Goal: Answer question/provide support

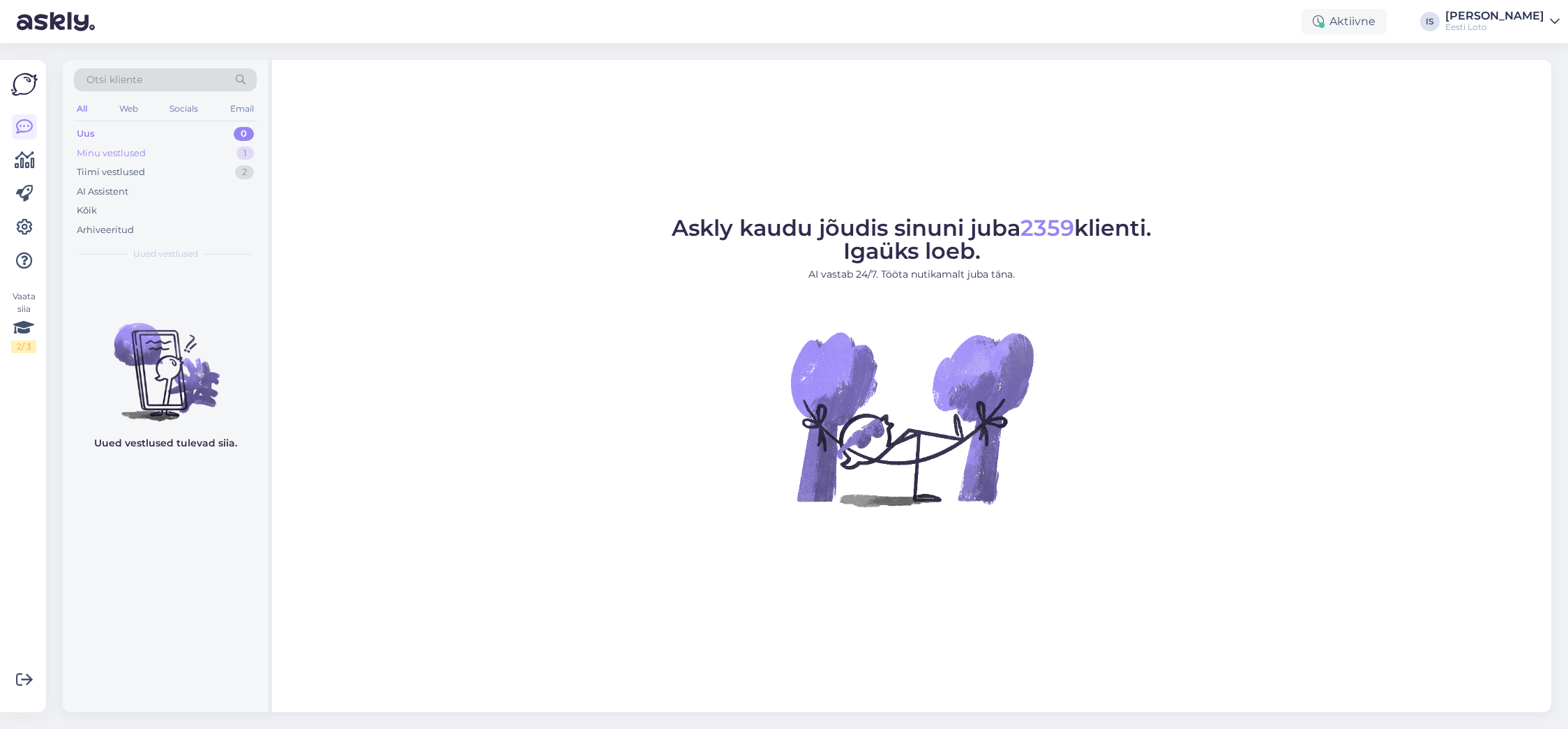
click at [150, 157] on div "Minu vestlused 1" at bounding box center [165, 154] width 183 height 20
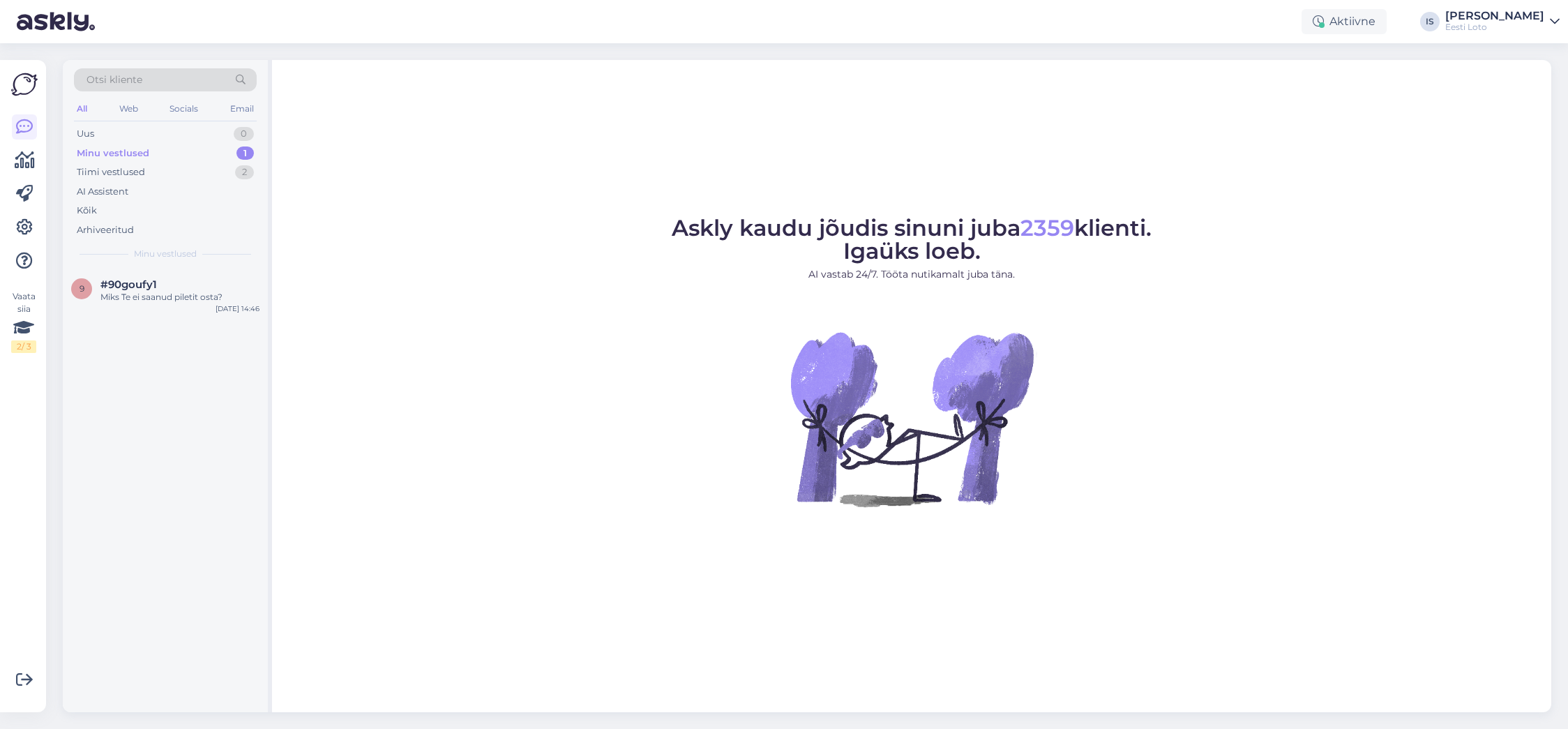
click at [146, 151] on div "Minu vestlused" at bounding box center [113, 153] width 73 height 14
click at [198, 295] on div "Miks Te ei saanud piletit osta?" at bounding box center [180, 297] width 159 height 13
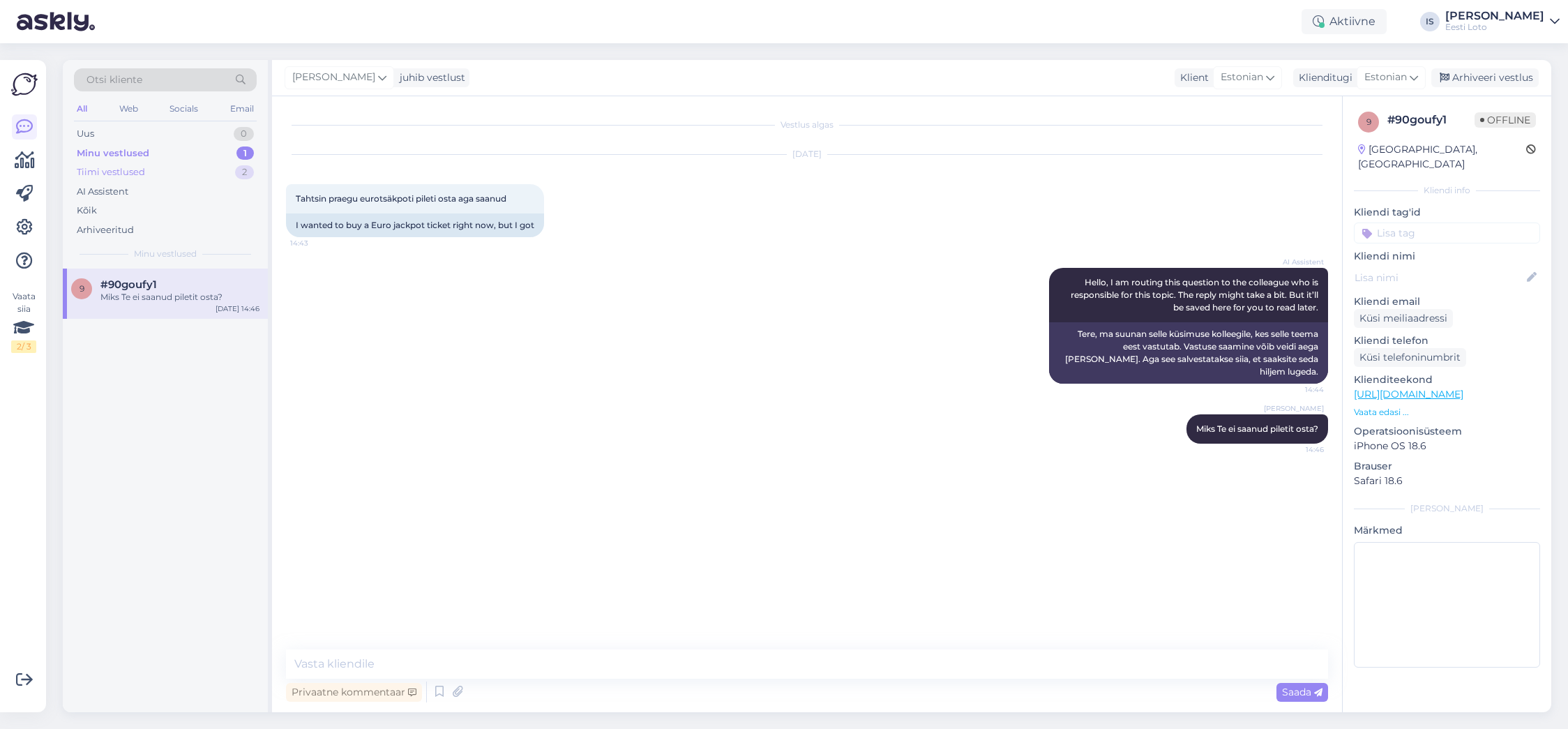
click at [146, 173] on div "Tiimi vestlused 2" at bounding box center [165, 173] width 183 height 20
click at [196, 311] on div "Päev hiljem, chrome ega Mozilla kaudu ei saa sisse. Pangalingi kaudu sain. Ik 3…" at bounding box center [180, 303] width 159 height 25
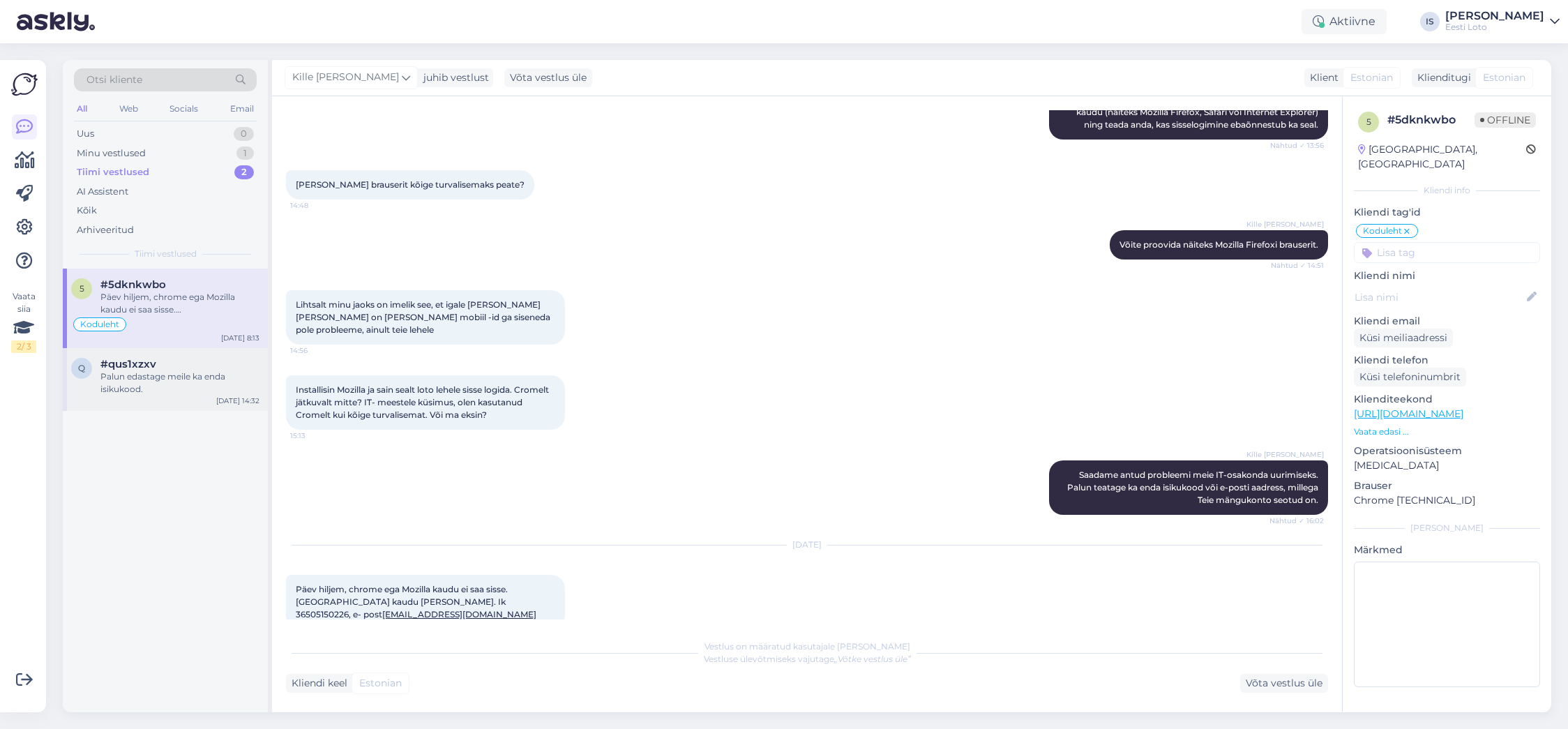
click at [160, 374] on div "Palun edastage meile ka enda isikukood." at bounding box center [180, 382] width 159 height 25
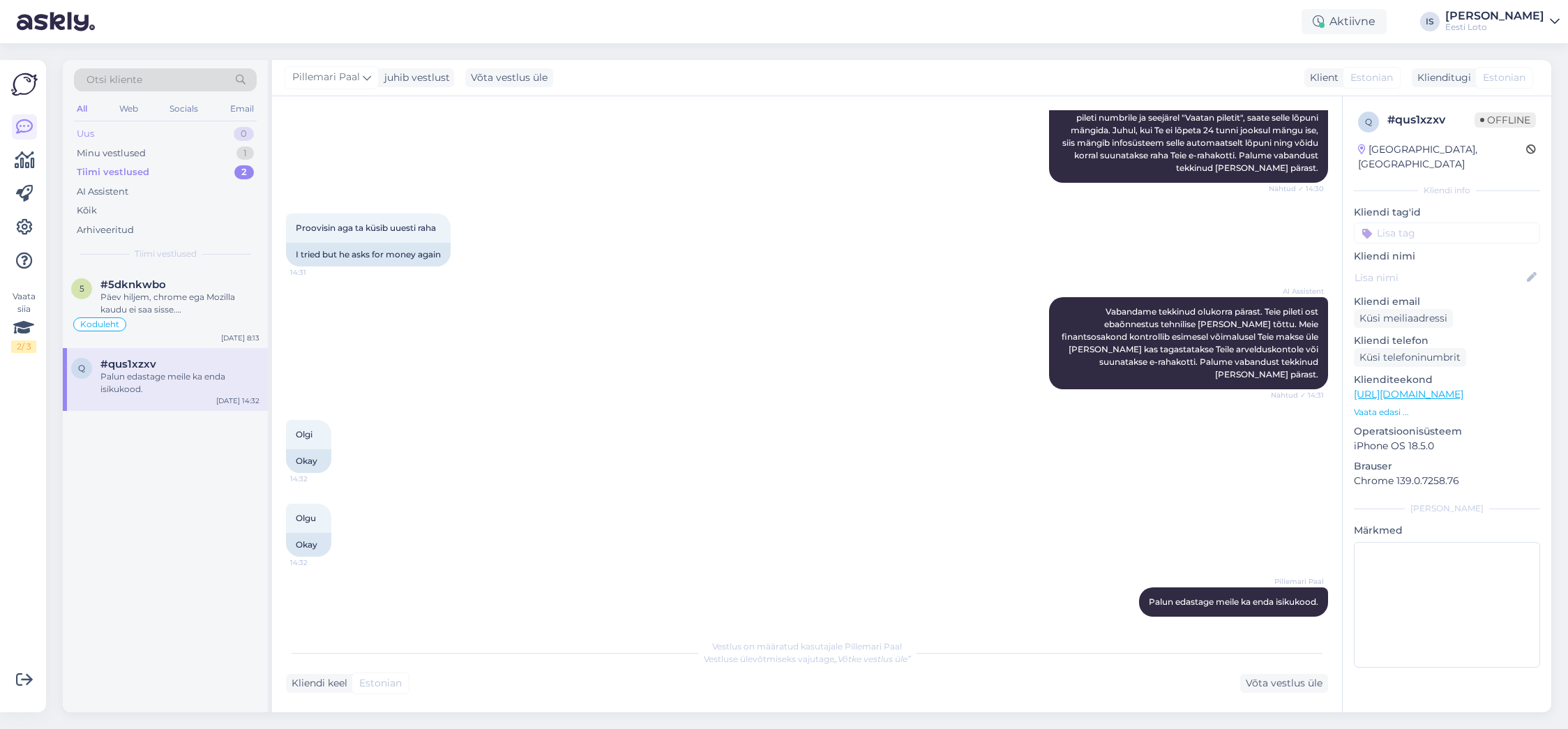
click at [136, 128] on div "Uus 0" at bounding box center [165, 134] width 183 height 20
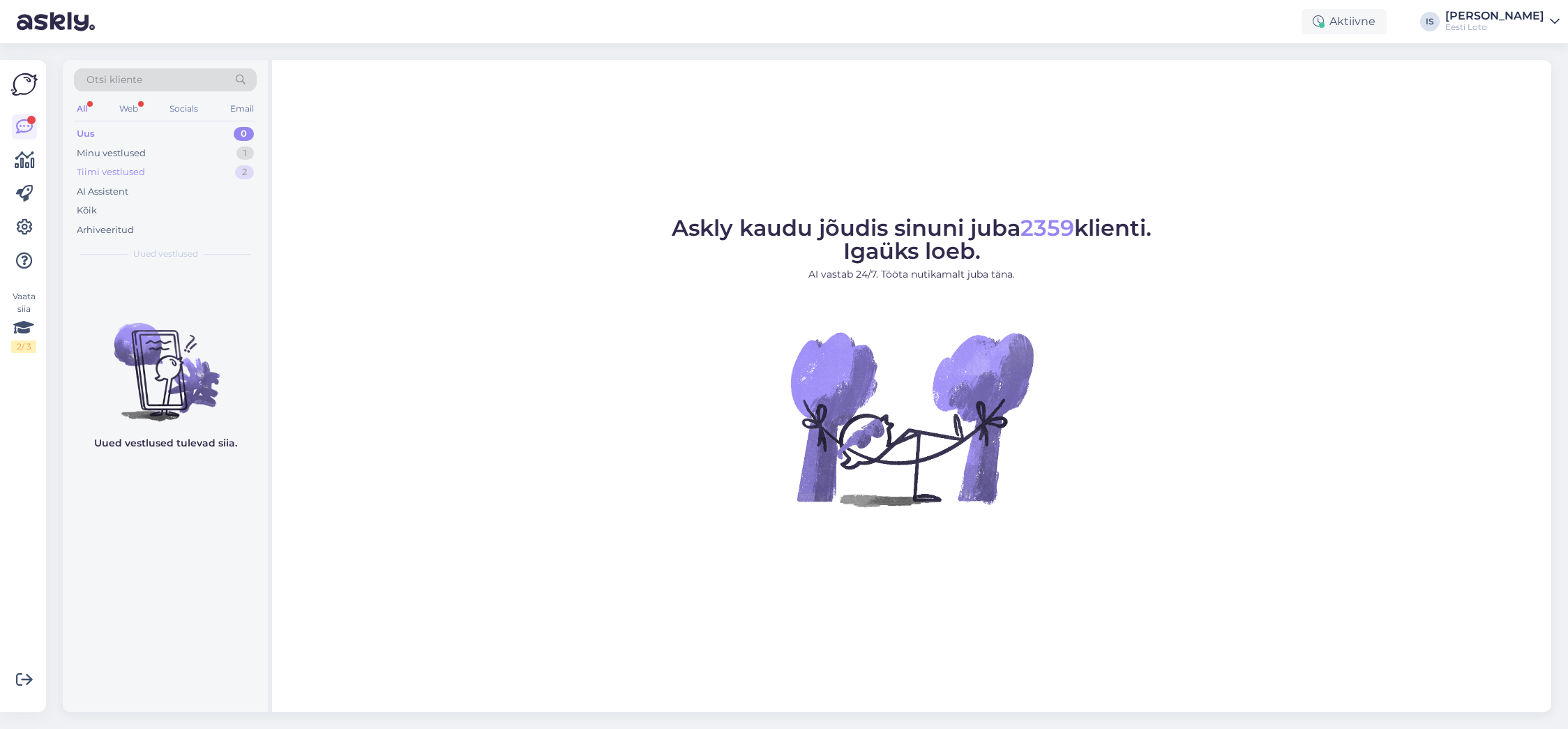
click at [137, 175] on div "Tiimi vestlused" at bounding box center [111, 173] width 68 height 14
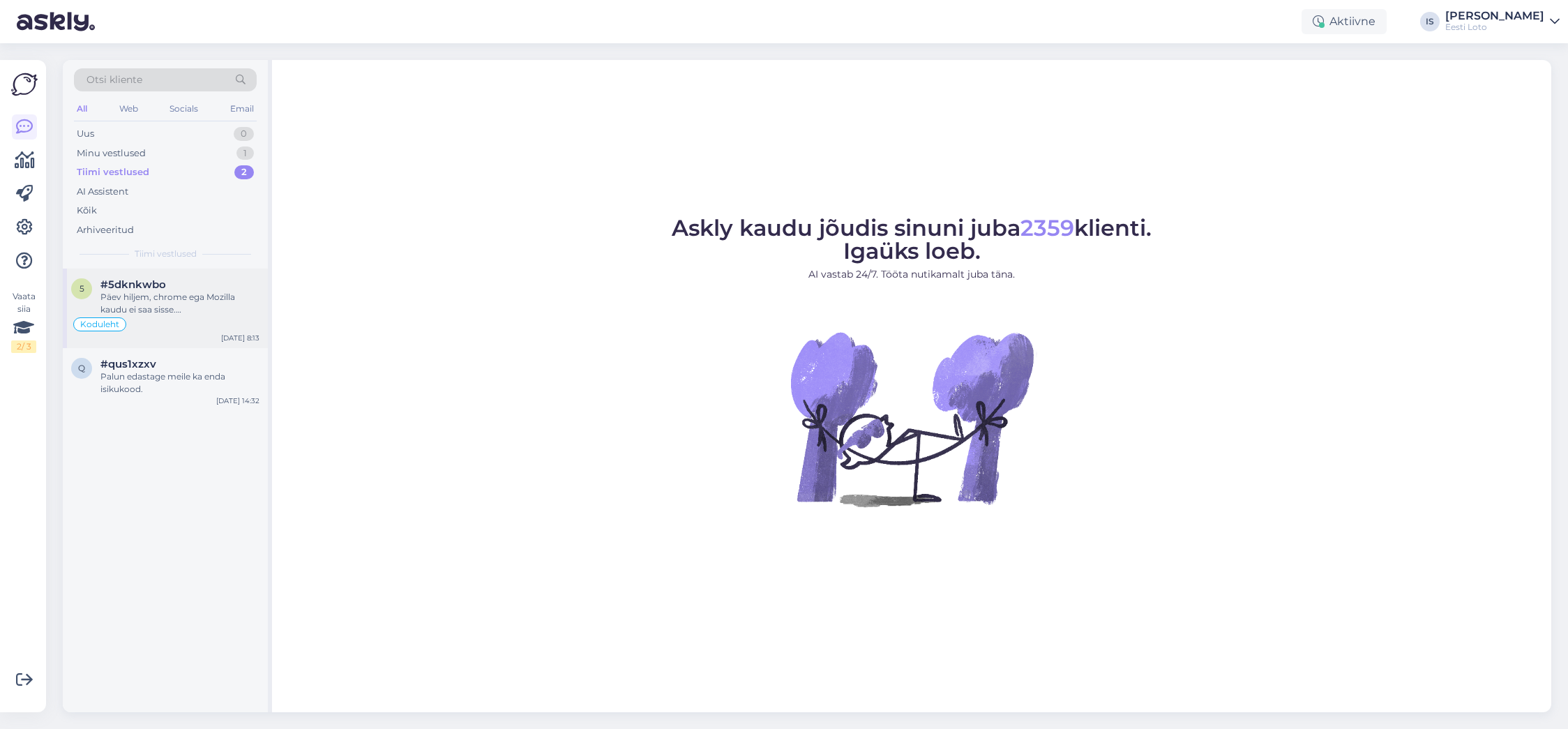
click at [215, 300] on div "Päev hiljem, chrome ega Mozilla kaudu ei saa sisse. Pangalingi kaudu sain. Ik 3…" at bounding box center [180, 303] width 159 height 25
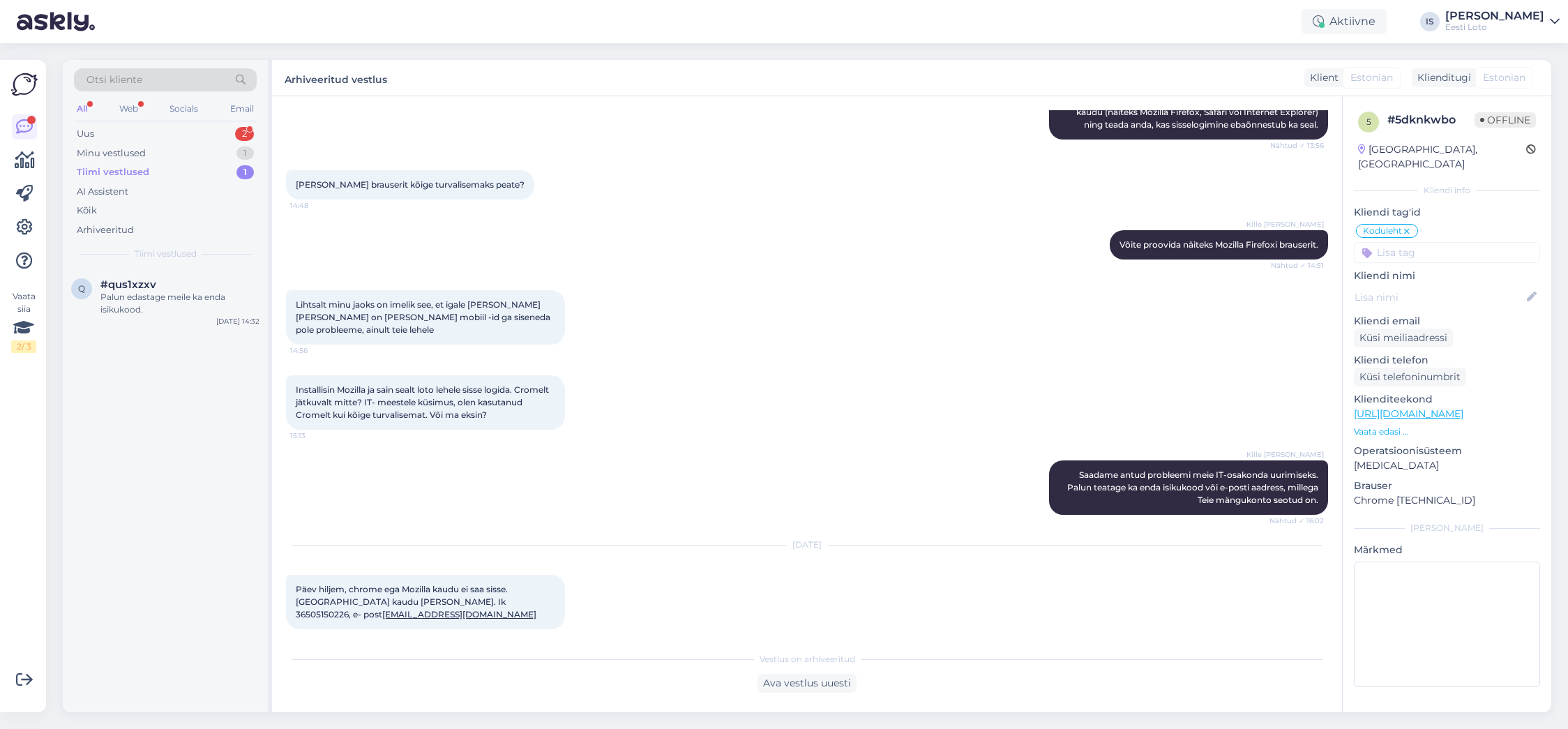
scroll to position [2222, 0]
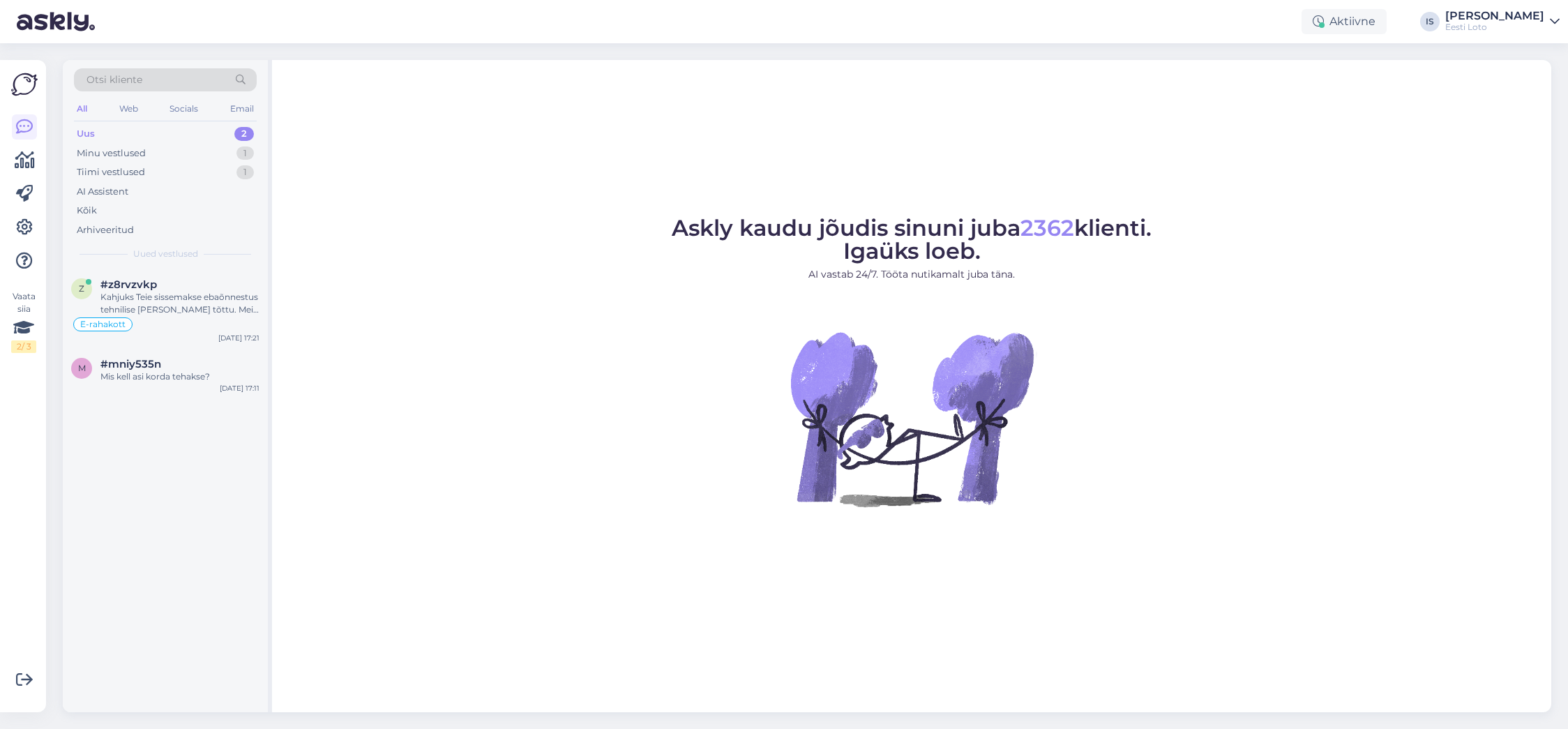
click at [90, 132] on div "Uus" at bounding box center [86, 134] width 18 height 14
click at [106, 134] on div "Uus 2" at bounding box center [165, 134] width 183 height 20
click at [180, 313] on div "Kahjuks Teie sissemakse ebaõnnestus tehnilise [PERSON_NAME] tõttu. Meie finants…" at bounding box center [180, 303] width 159 height 25
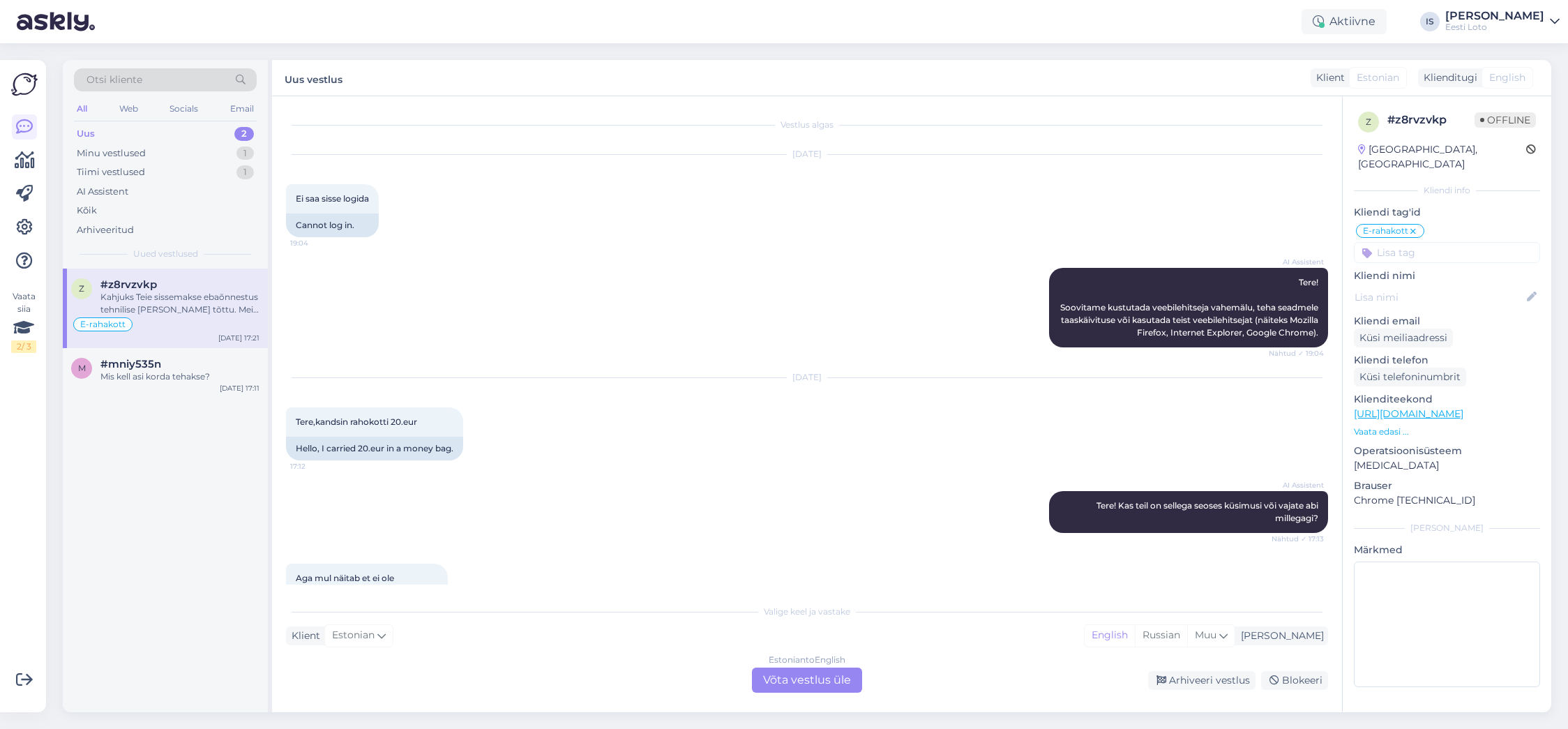
scroll to position [798, 0]
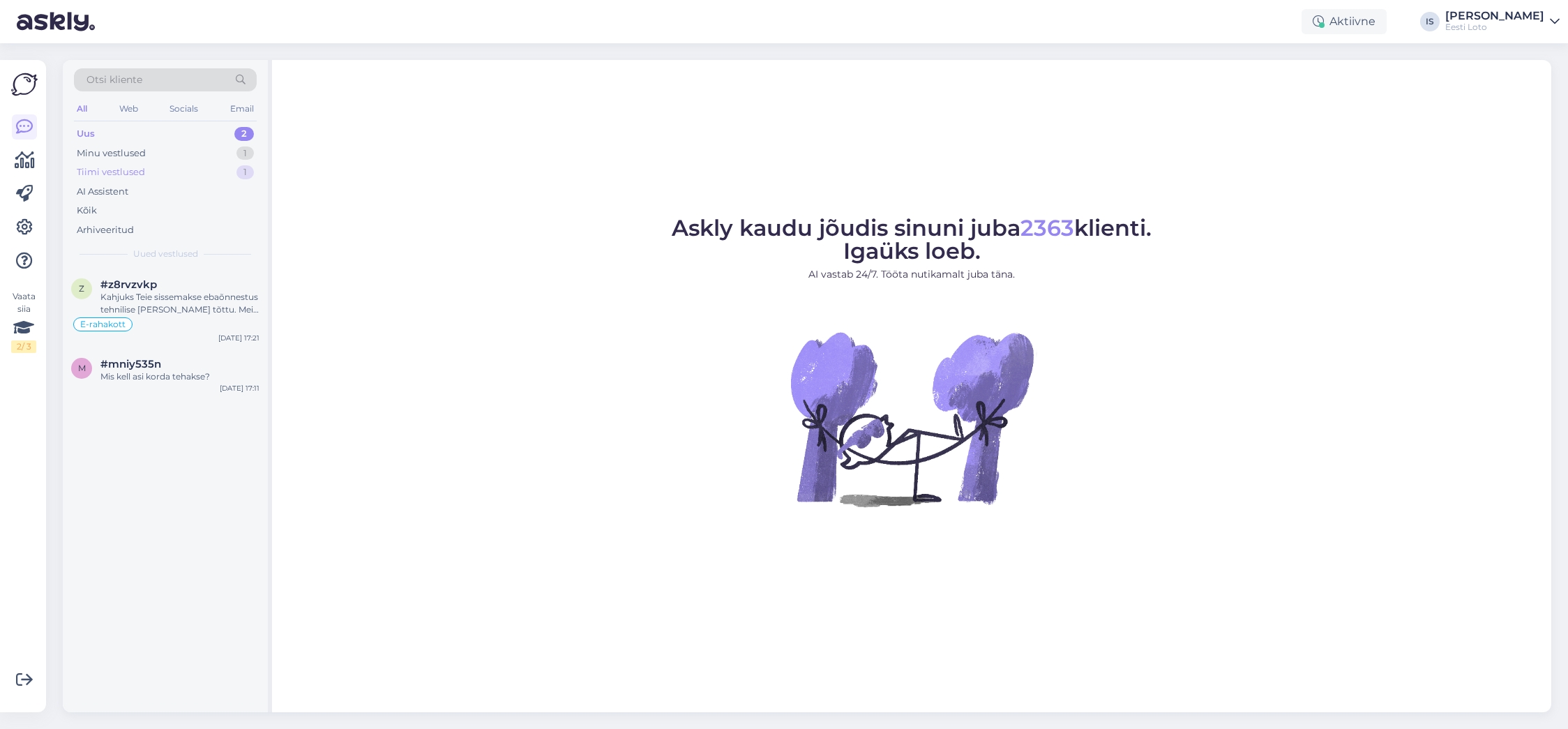
click at [141, 171] on div "Tiimi vestlused" at bounding box center [111, 173] width 68 height 14
click at [143, 282] on span "#qus1xzxv" at bounding box center [128, 284] width 56 height 13
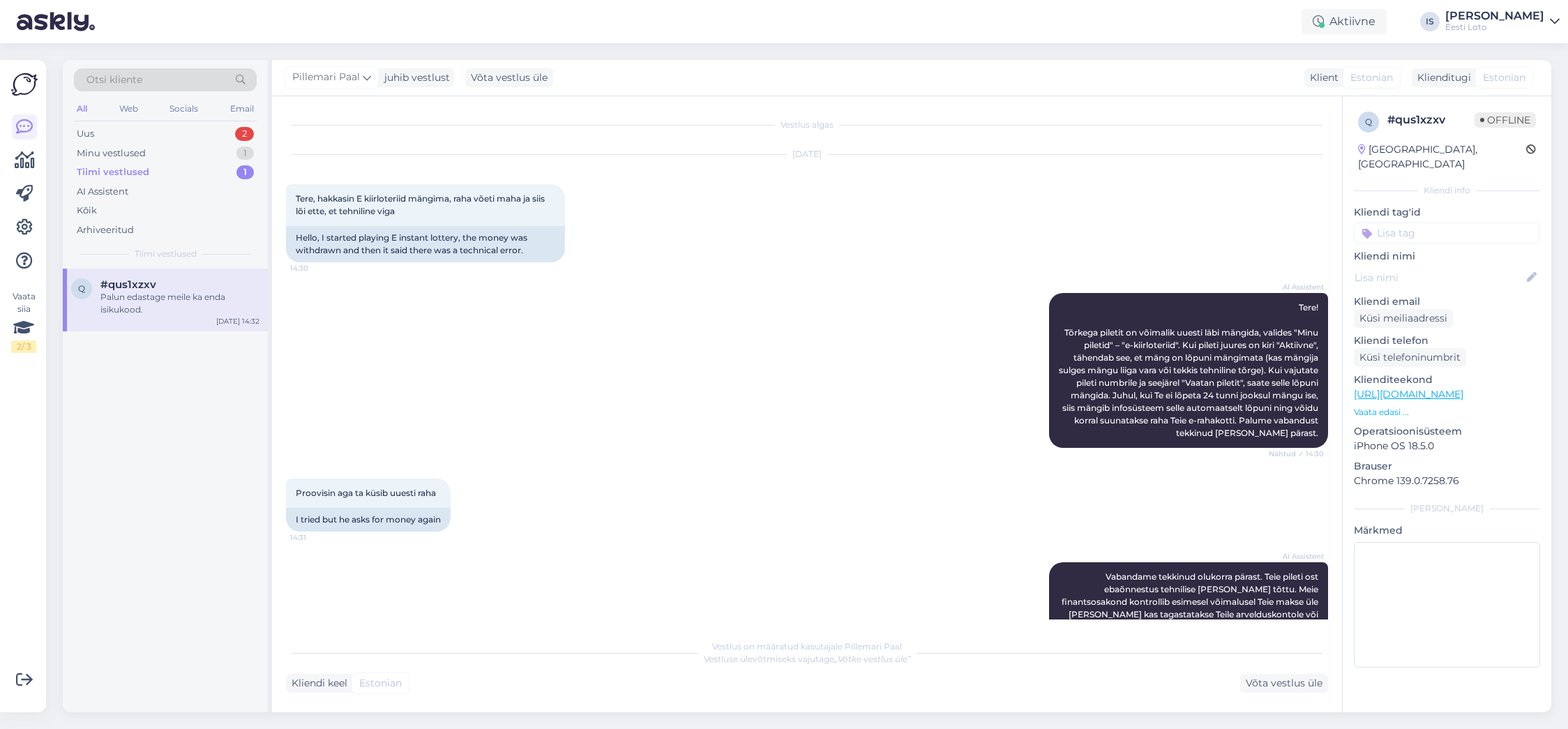
scroll to position [265, 0]
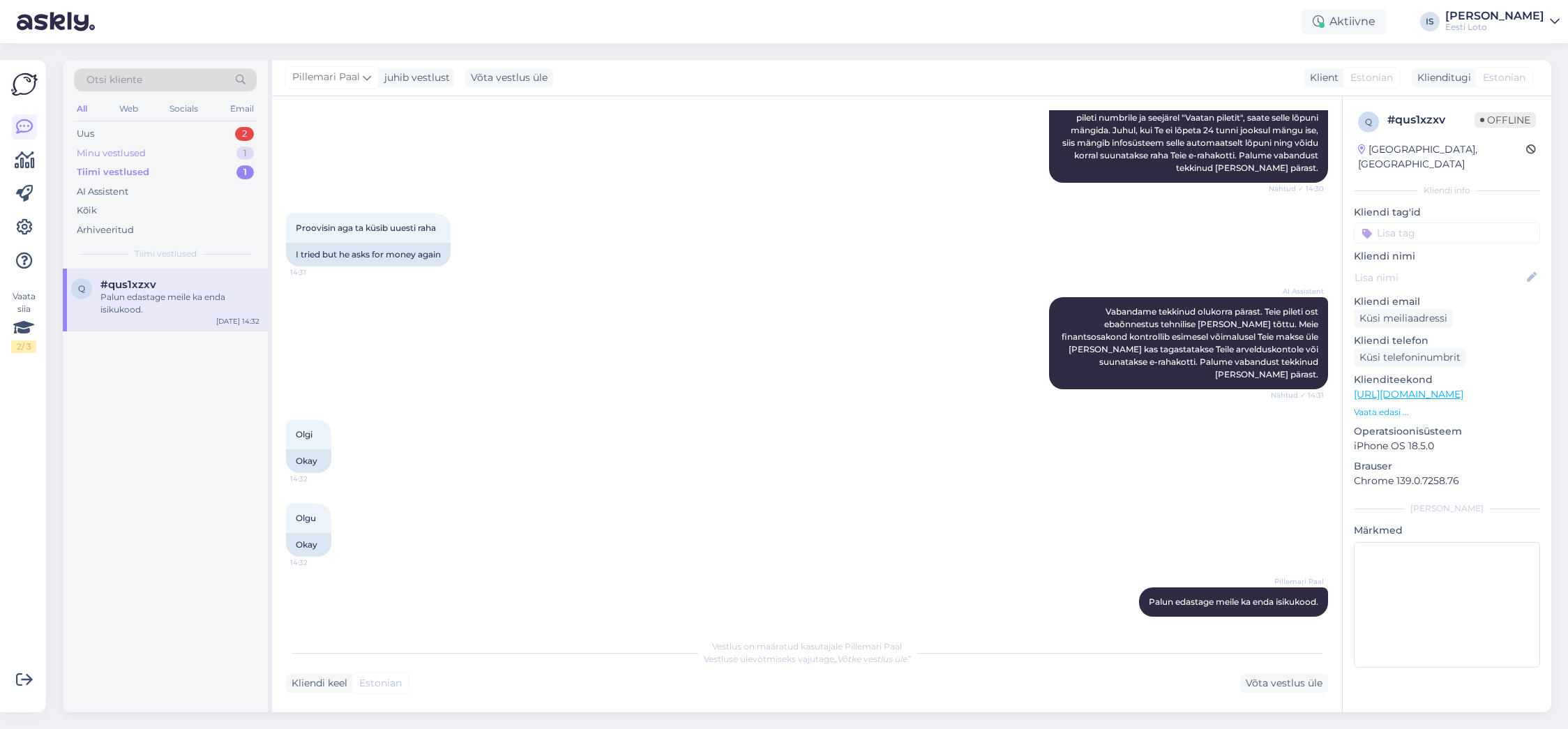
click at [115, 155] on div "Minu vestlused" at bounding box center [112, 153] width 69 height 14
click at [115, 154] on div "Minu vestlused" at bounding box center [113, 153] width 73 height 14
click at [149, 150] on div "Minu vestlused 1" at bounding box center [165, 154] width 183 height 20
click at [134, 173] on div "Tiimi vestlused" at bounding box center [111, 173] width 68 height 14
click at [251, 153] on div "1" at bounding box center [246, 153] width 18 height 14
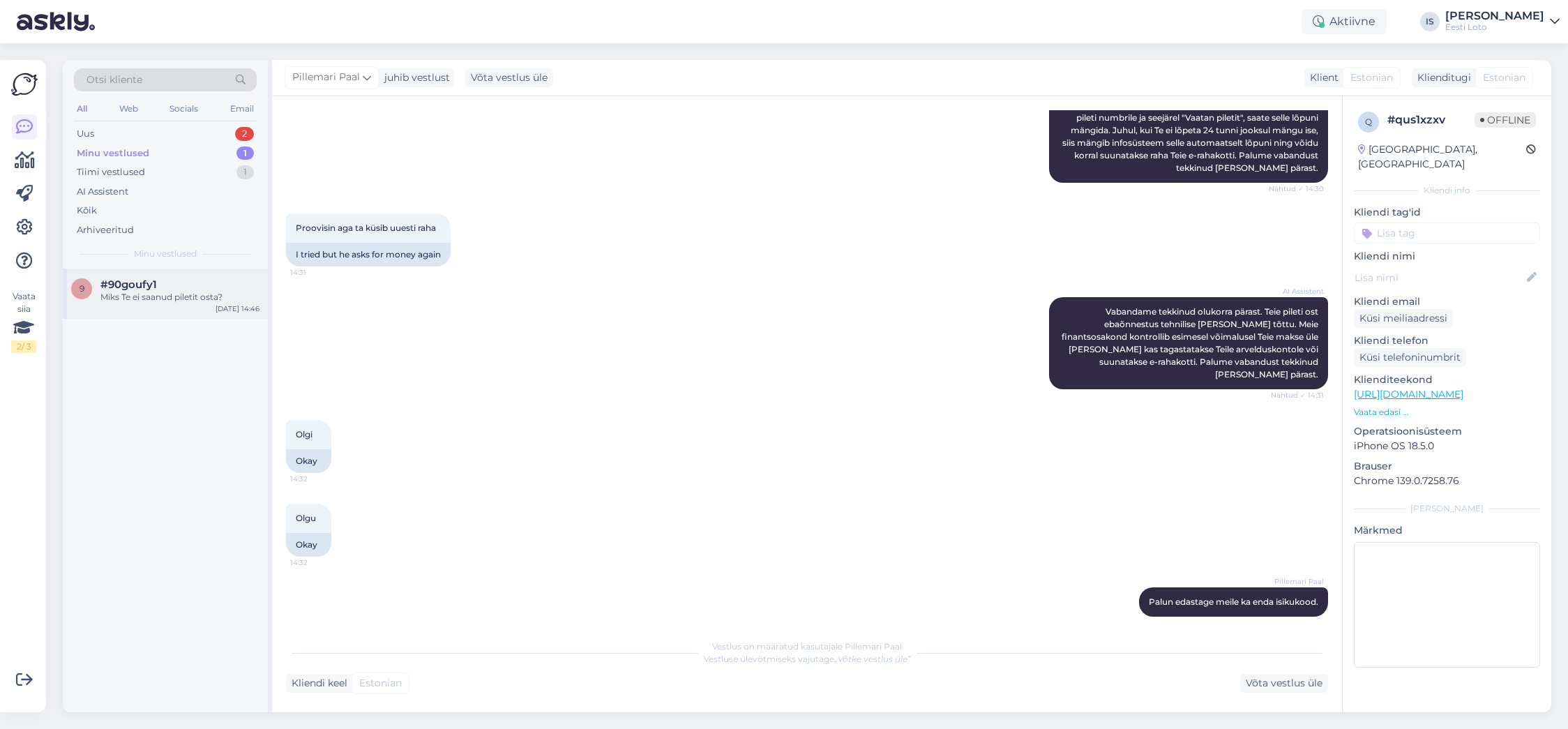
click at [145, 293] on div "Miks Te ei saanud piletit osta?" at bounding box center [180, 297] width 159 height 13
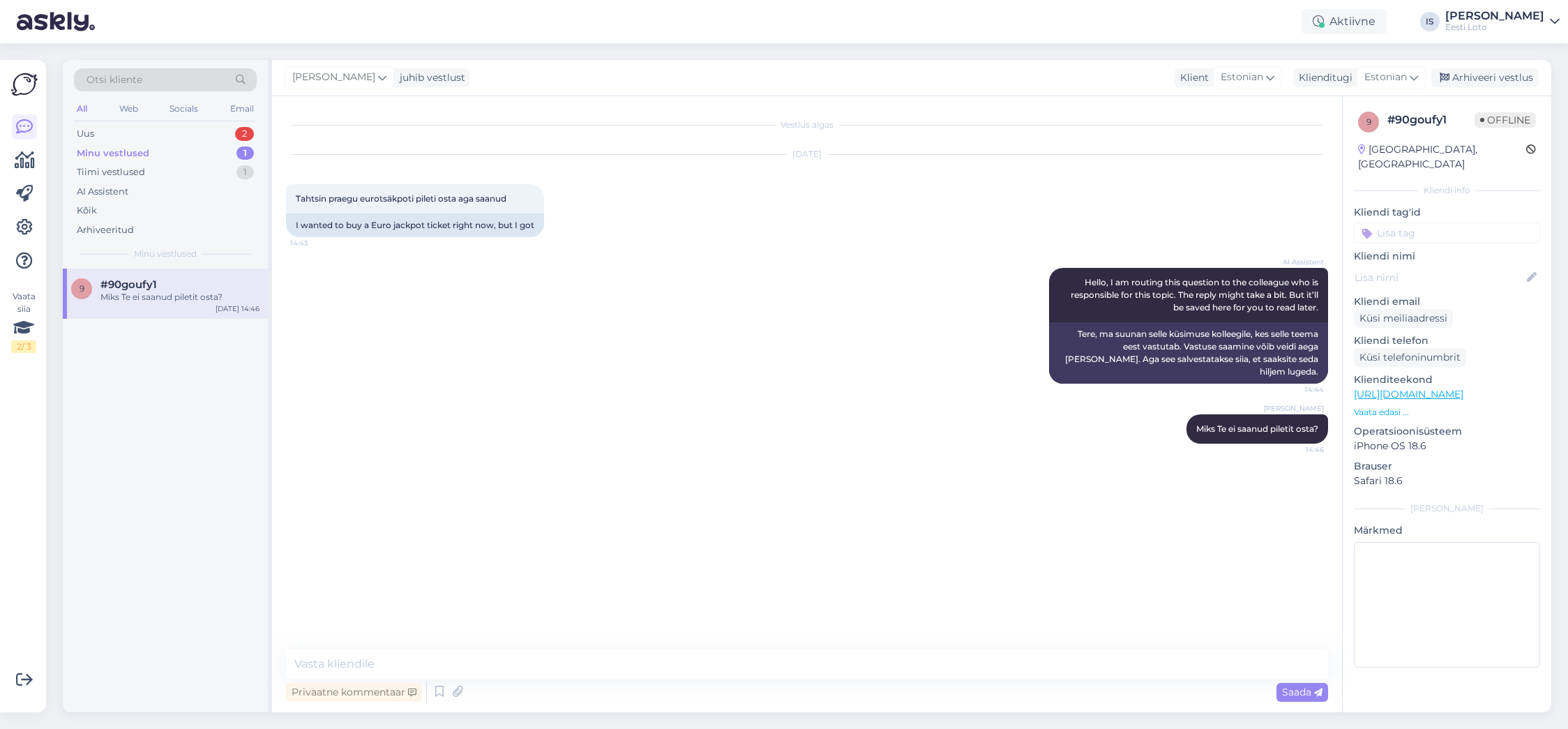
scroll to position [0, 0]
click at [1516, 70] on div "Arhiveeri vestlus" at bounding box center [1484, 77] width 108 height 19
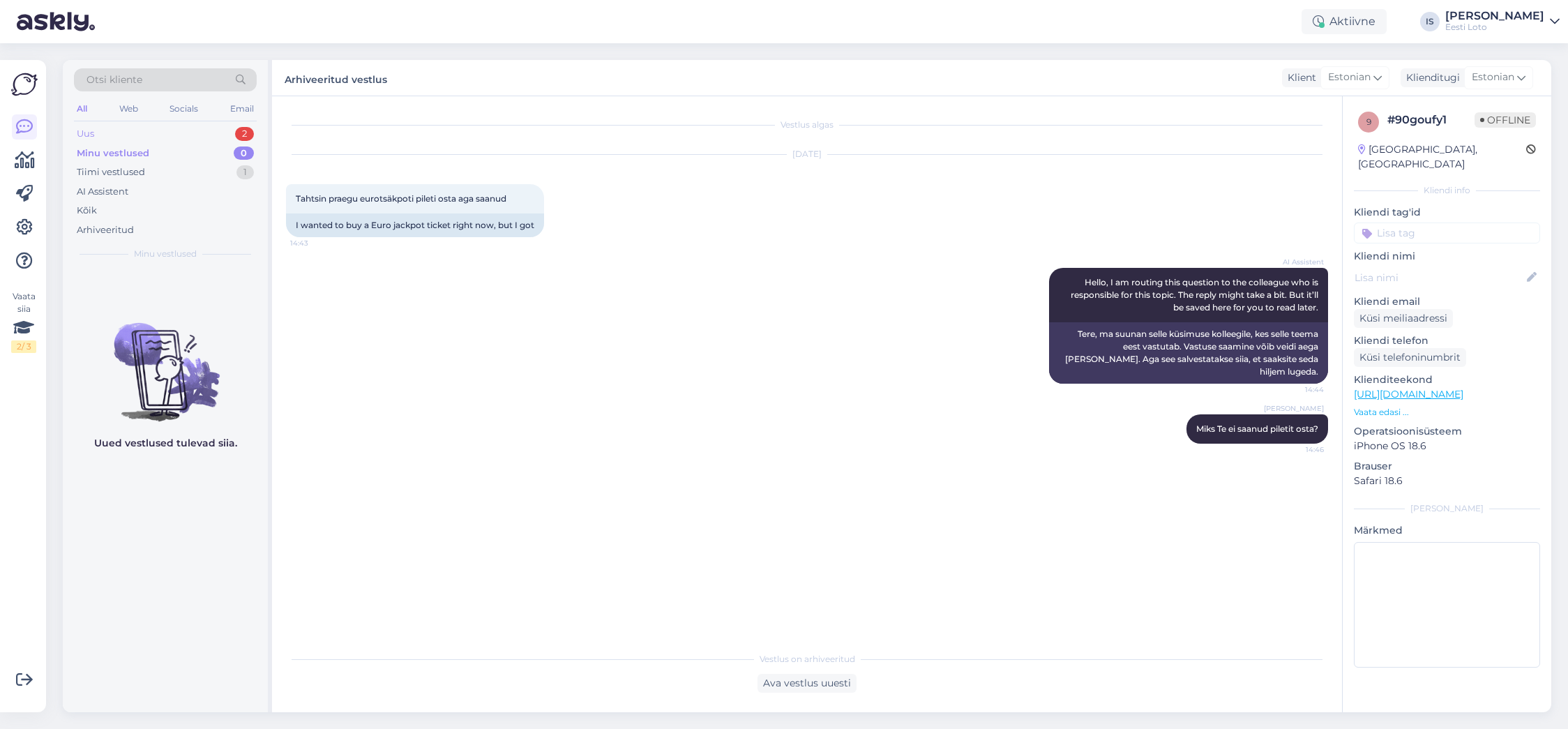
click at [84, 133] on div "Uus" at bounding box center [86, 134] width 18 height 14
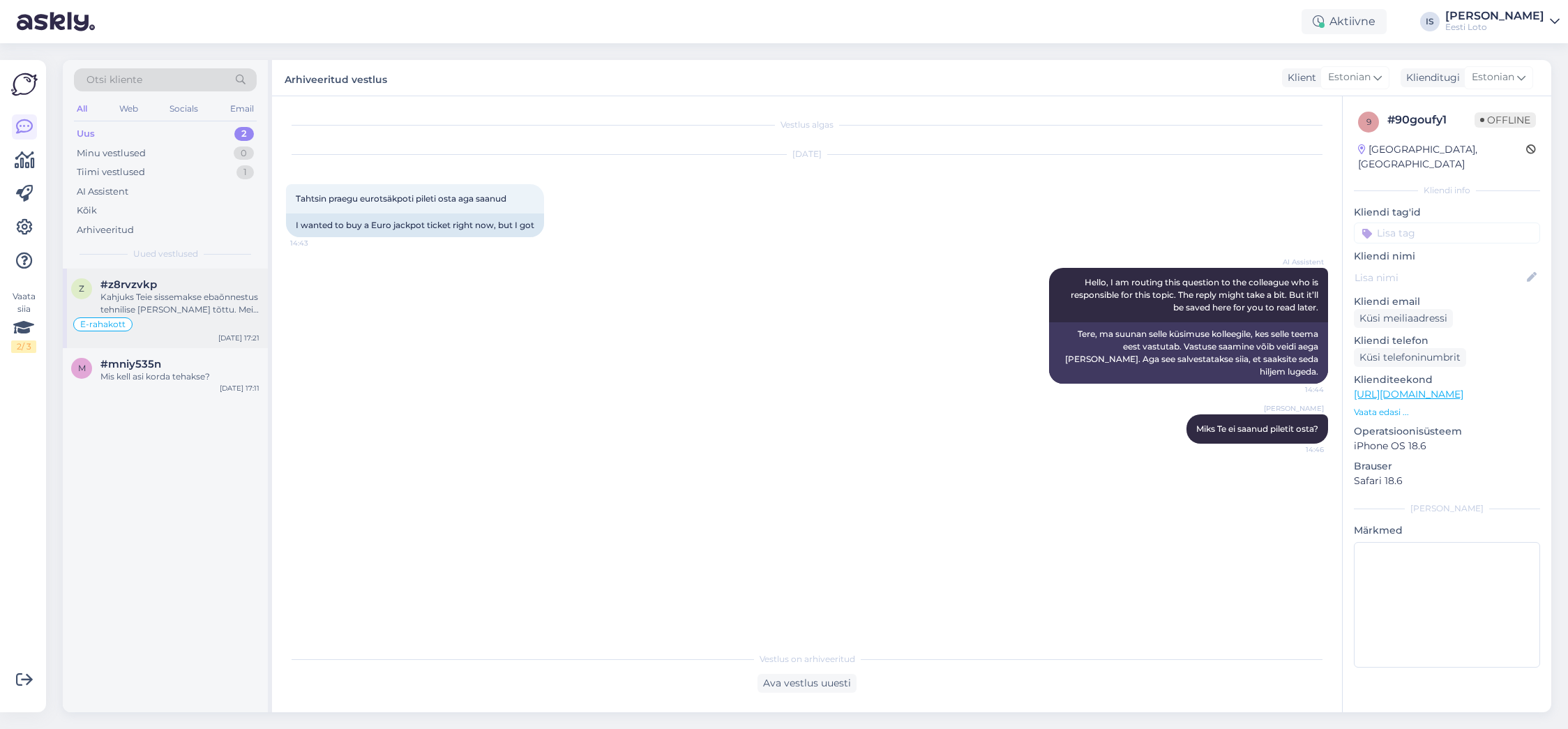
click at [169, 294] on div "Kahjuks Teie sissemakse ebaõnnestus tehnilise tõrke tõttu. Meie finantsosakond …" at bounding box center [180, 303] width 159 height 25
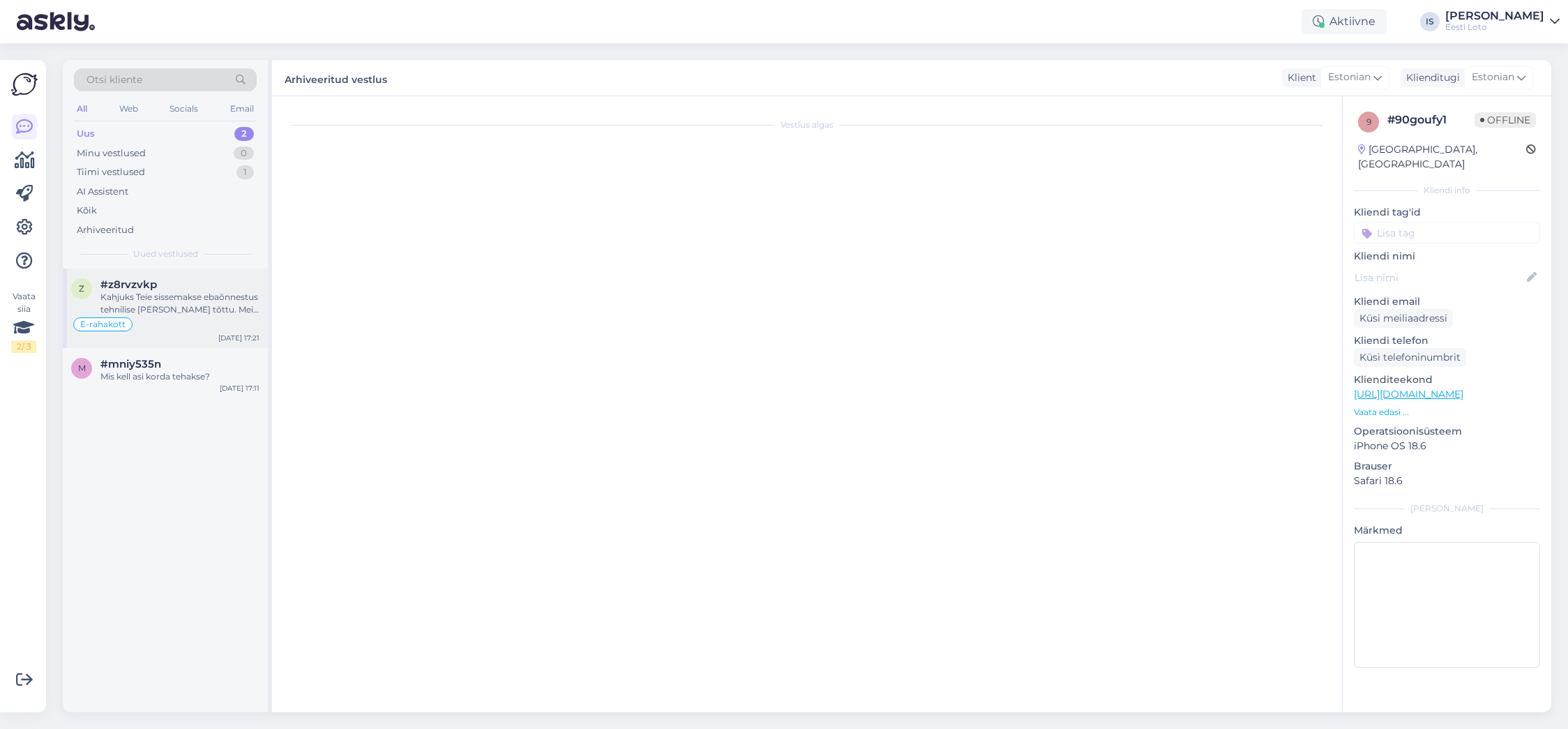
scroll to position [798, 0]
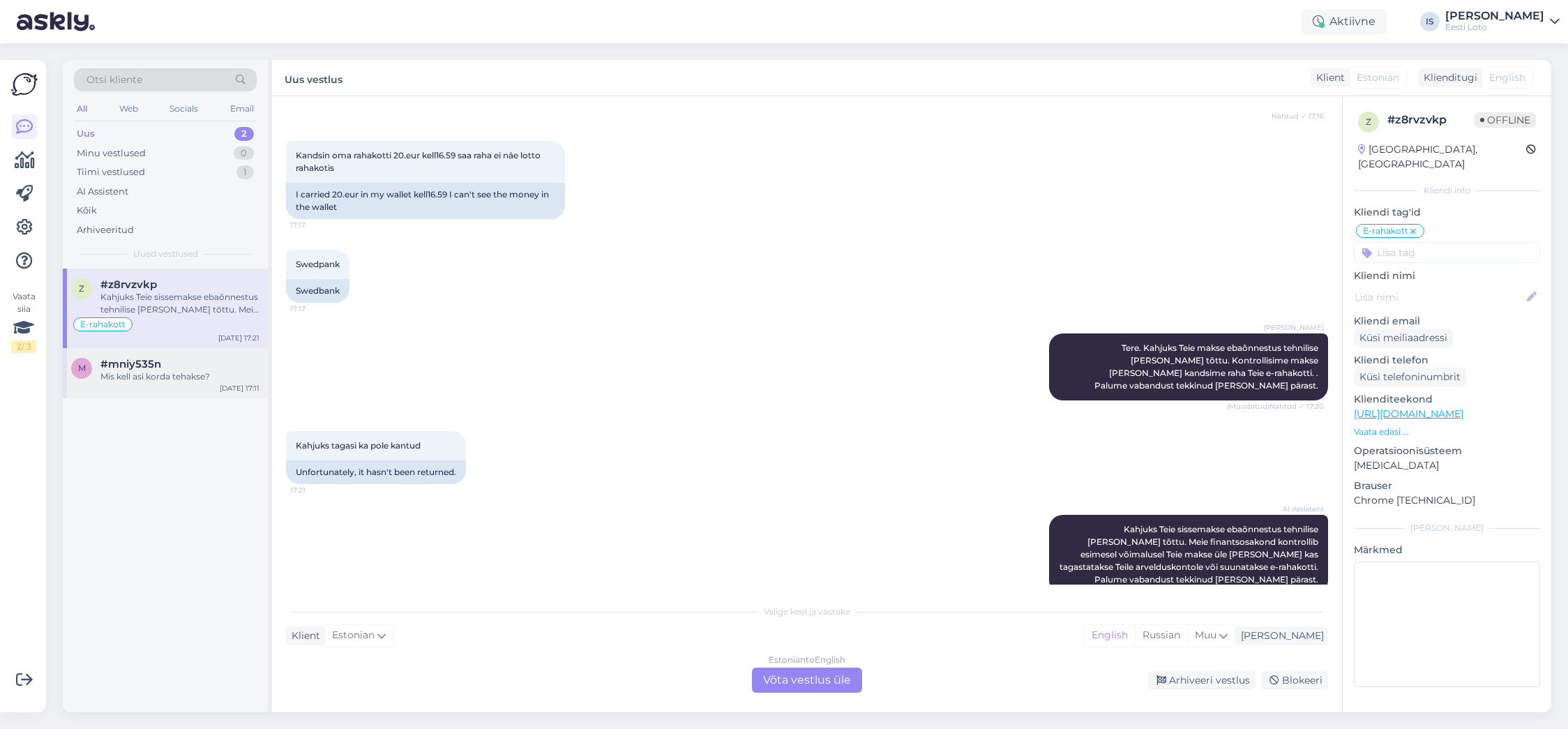
click at [170, 377] on div "Mis kell asi korda tehakse?" at bounding box center [180, 376] width 159 height 13
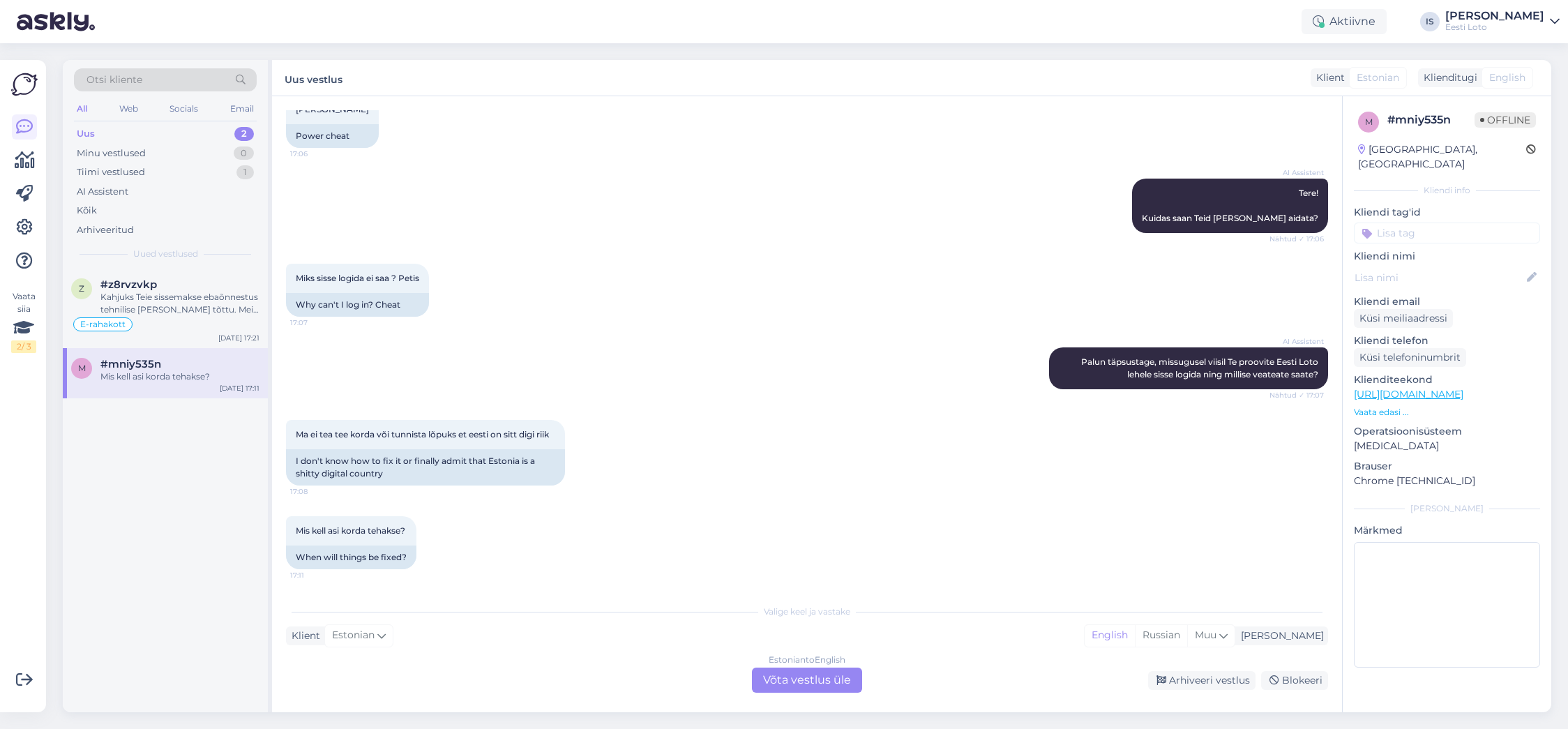
scroll to position [0, 0]
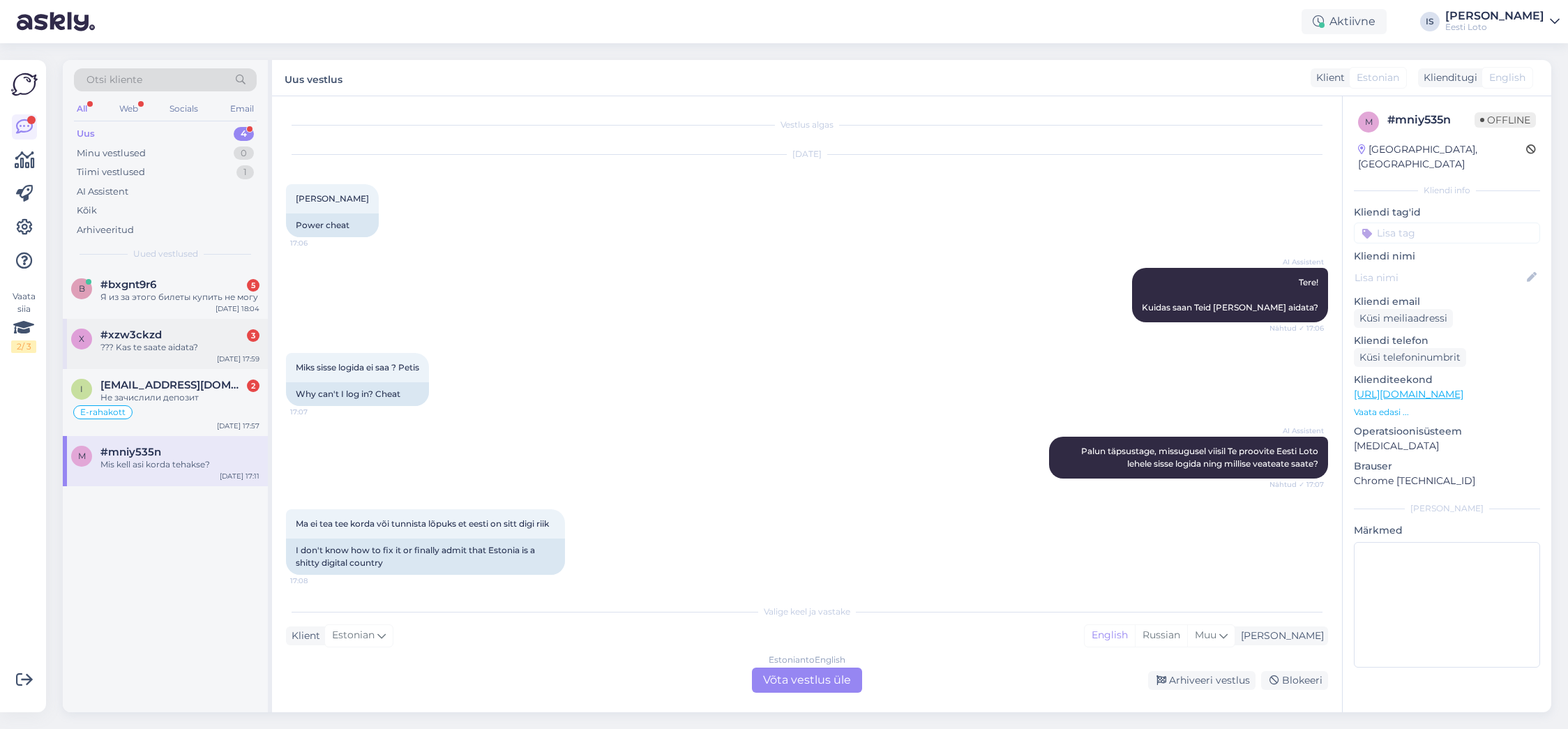
click at [137, 343] on div "??? Kas te saate aidata?" at bounding box center [180, 347] width 159 height 13
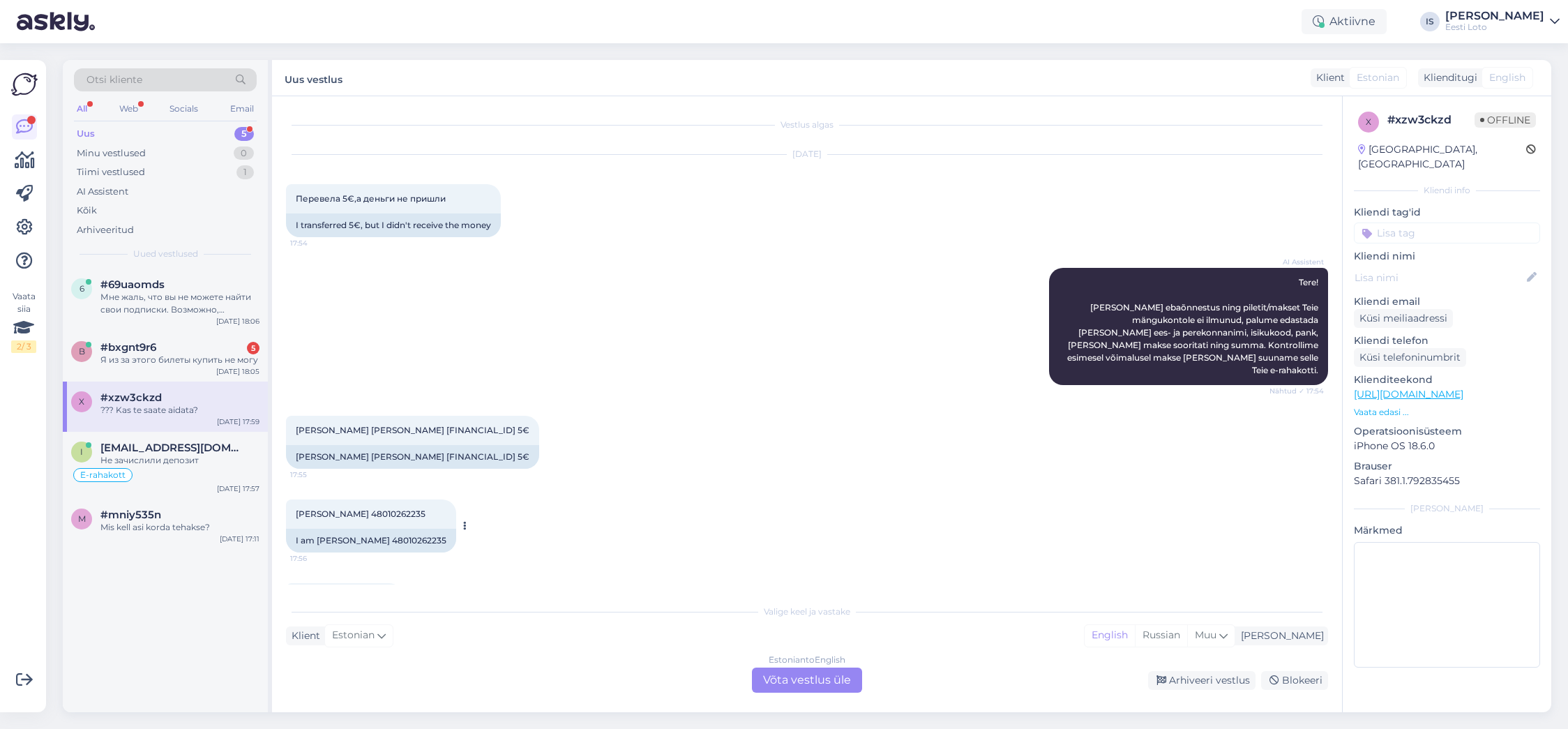
click at [416, 519] on span "Mina Alesja Suursaar 48010262235" at bounding box center [360, 513] width 129 height 11
copy div "48010262235 17:56"
click at [158, 301] on div "Вот я зашел в аккаунт но тут нет ничего про подписку" at bounding box center [180, 303] width 159 height 25
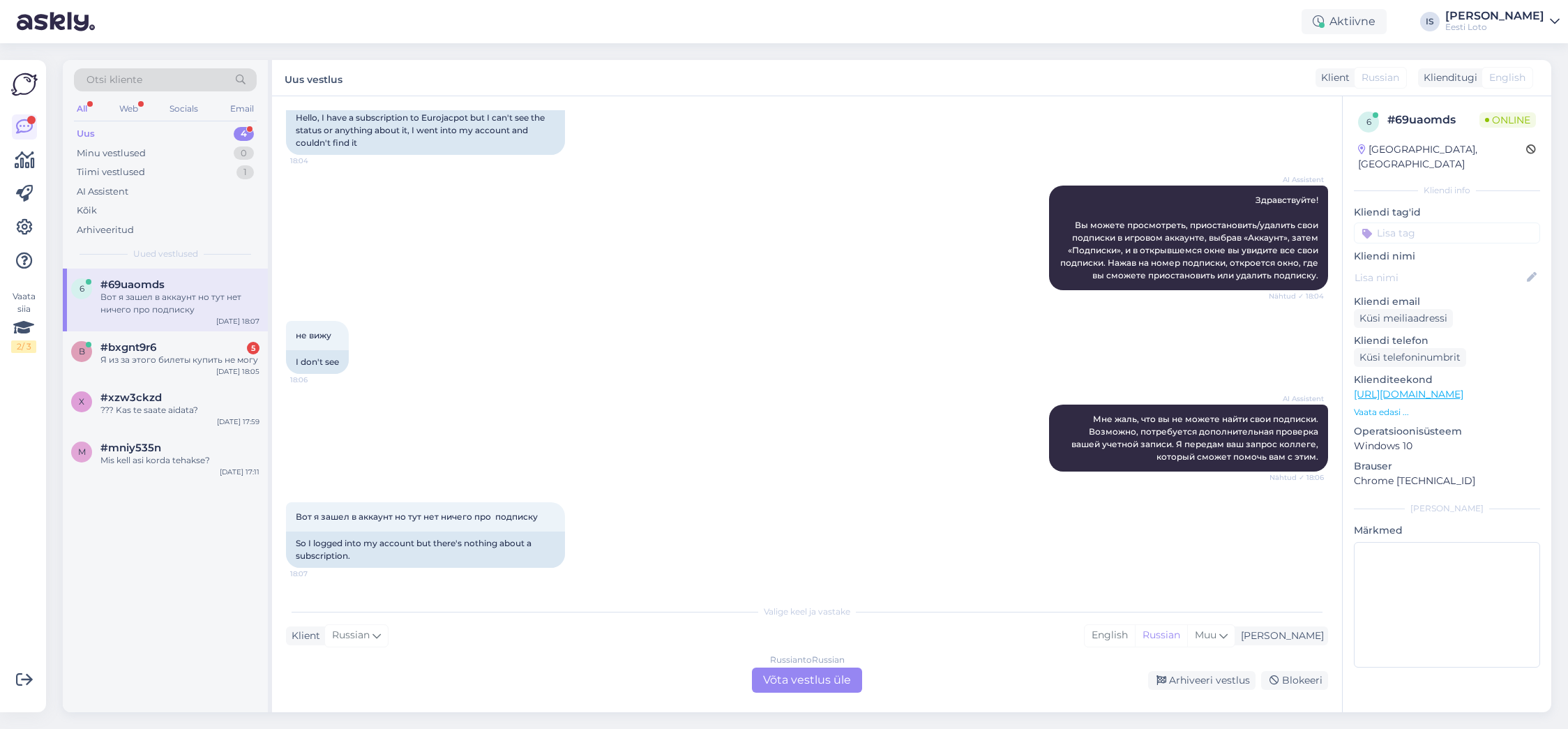
scroll to position [219, 0]
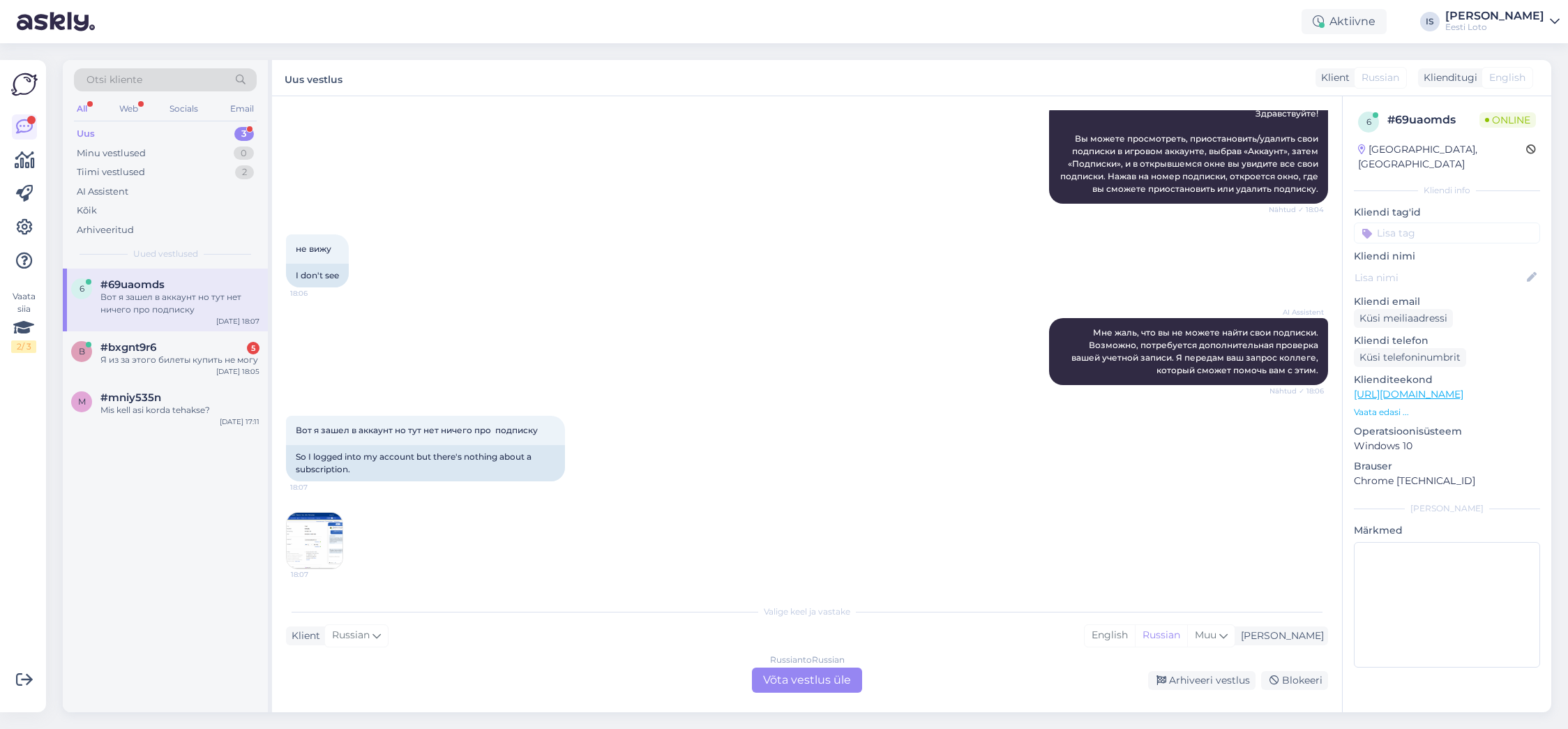
click at [316, 544] on img at bounding box center [315, 541] width 56 height 56
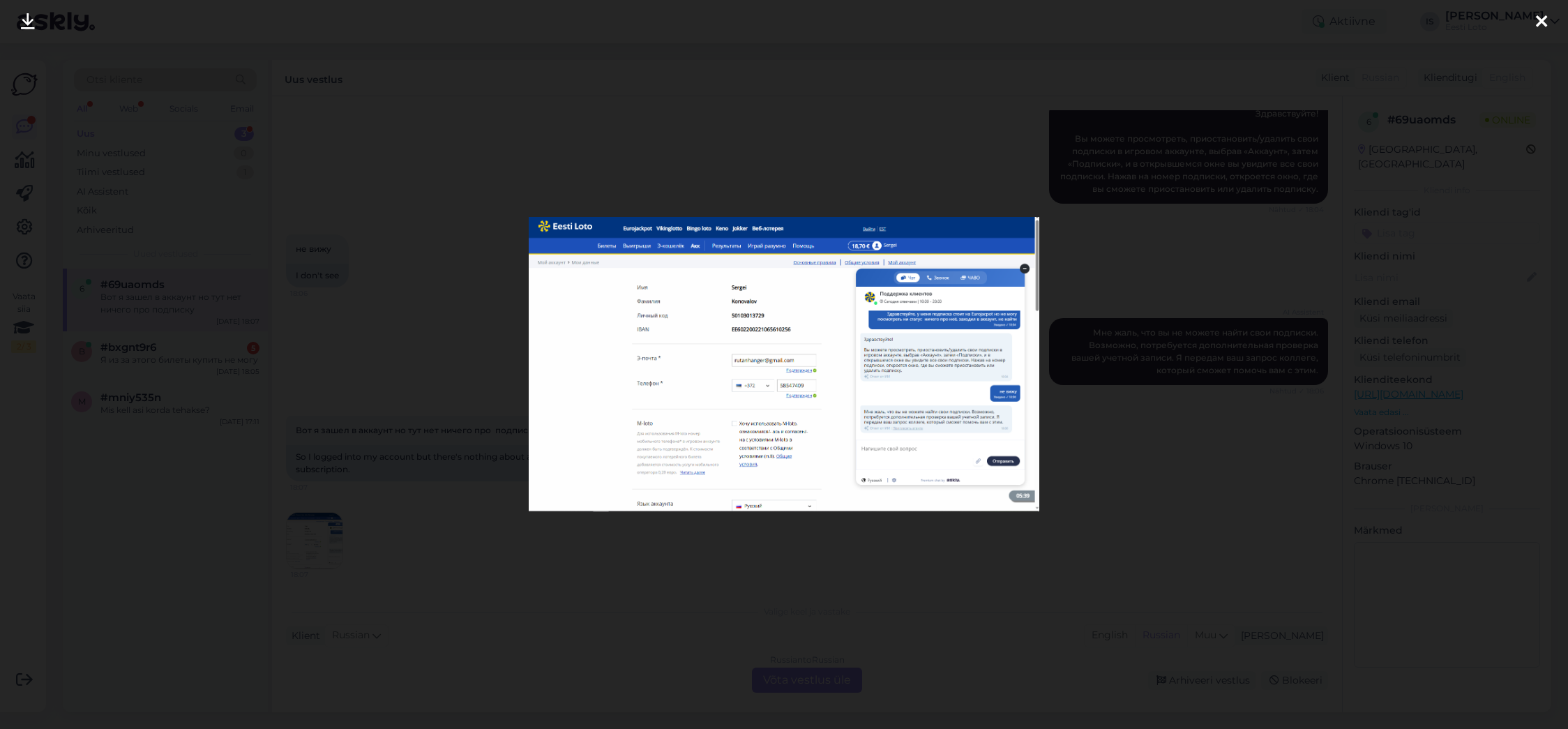
click at [1542, 21] on icon at bounding box center [1540, 22] width 11 height 18
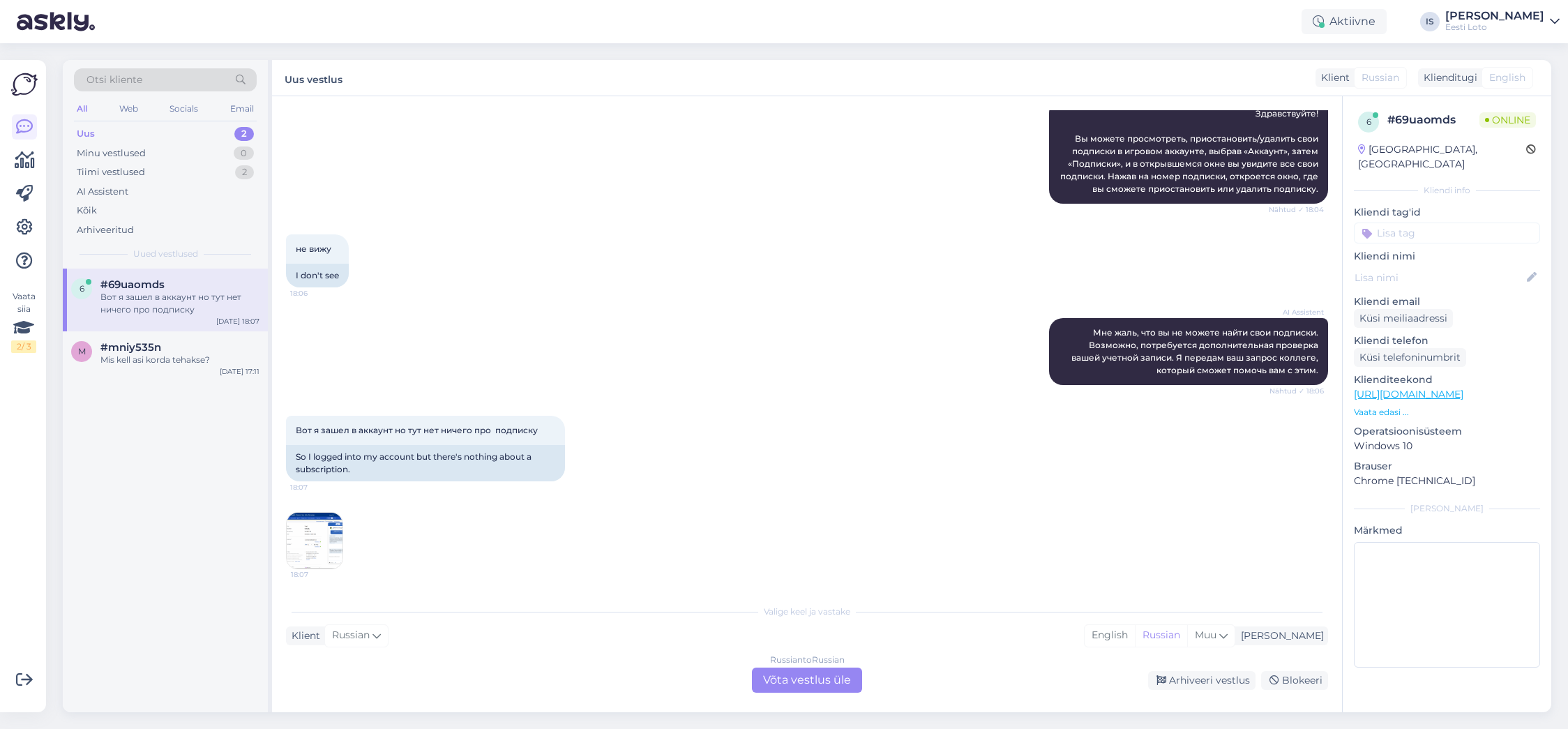
click at [311, 541] on img at bounding box center [315, 541] width 56 height 56
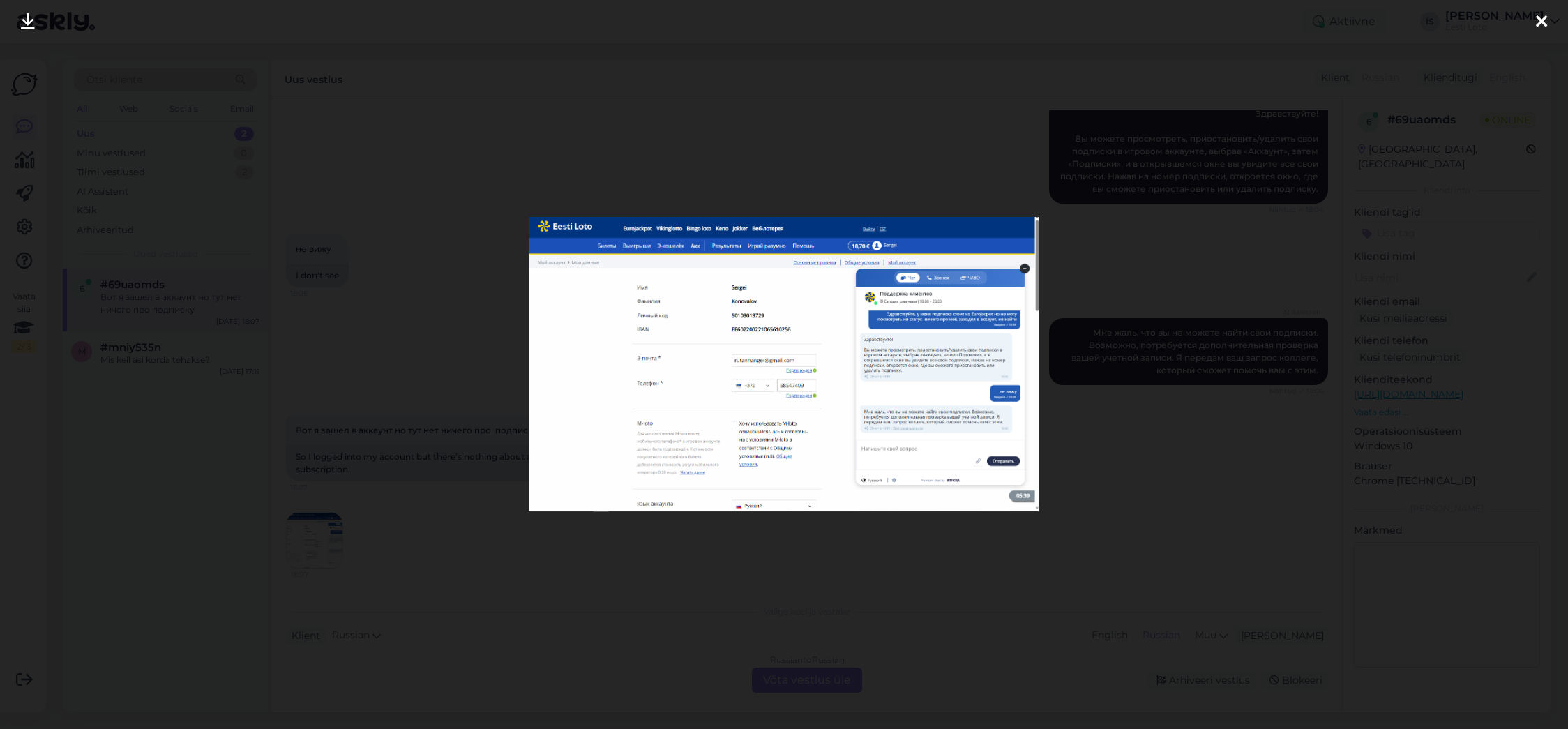
click at [740, 315] on img at bounding box center [784, 364] width 510 height 295
click at [1540, 19] on icon at bounding box center [1540, 22] width 11 height 18
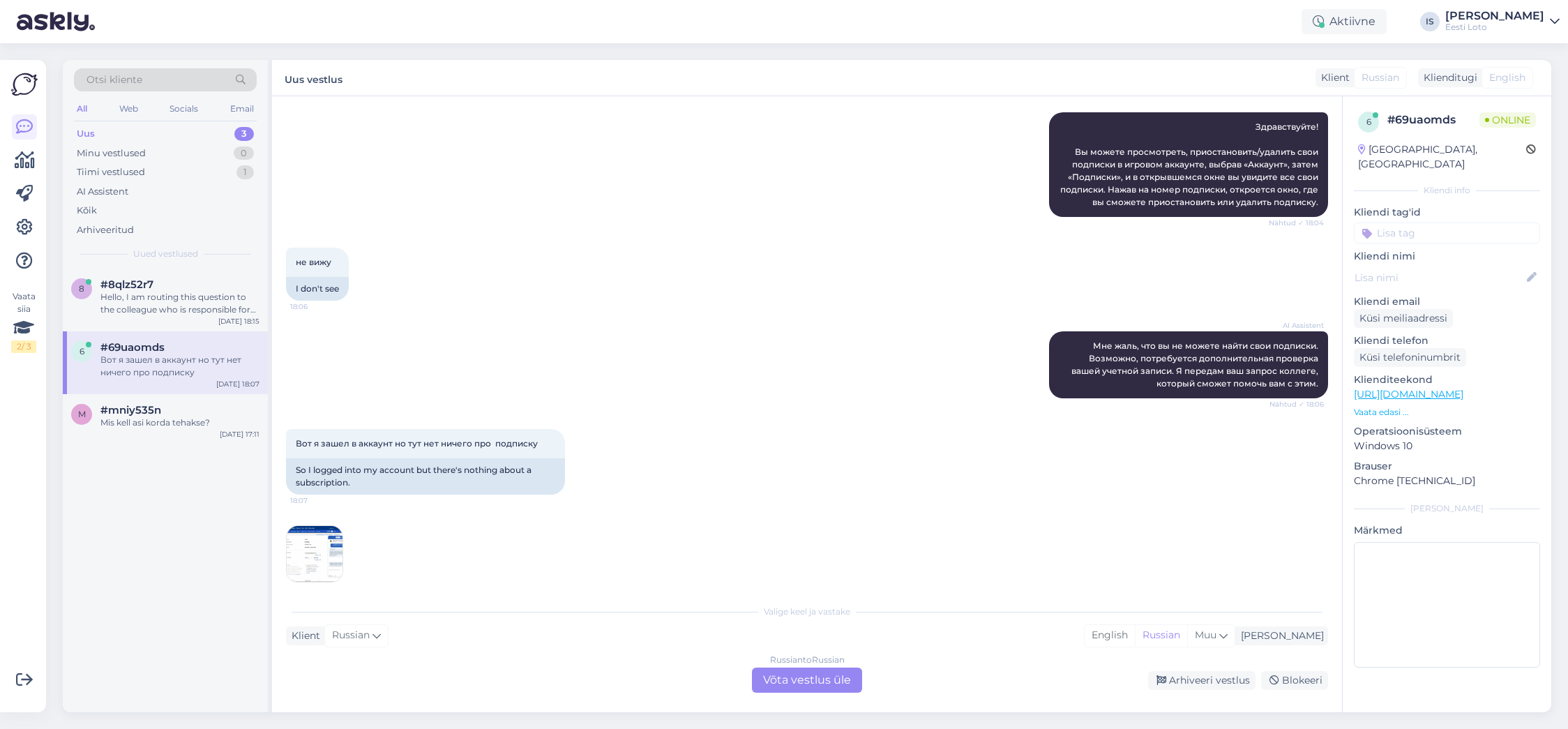
click at [311, 554] on img at bounding box center [315, 553] width 56 height 56
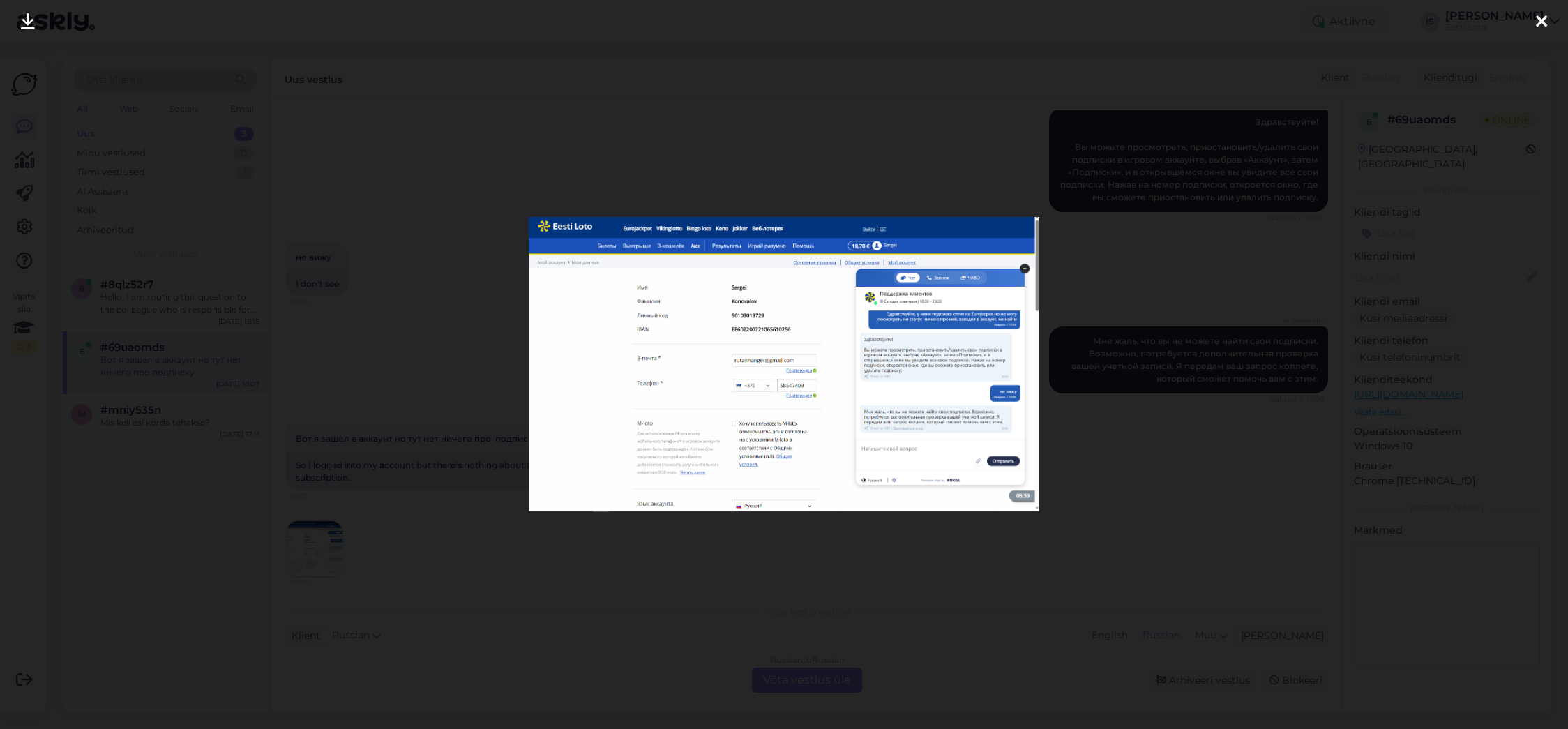
scroll to position [213, 0]
click at [772, 343] on img at bounding box center [784, 364] width 510 height 295
click at [1542, 24] on icon at bounding box center [1540, 22] width 11 height 18
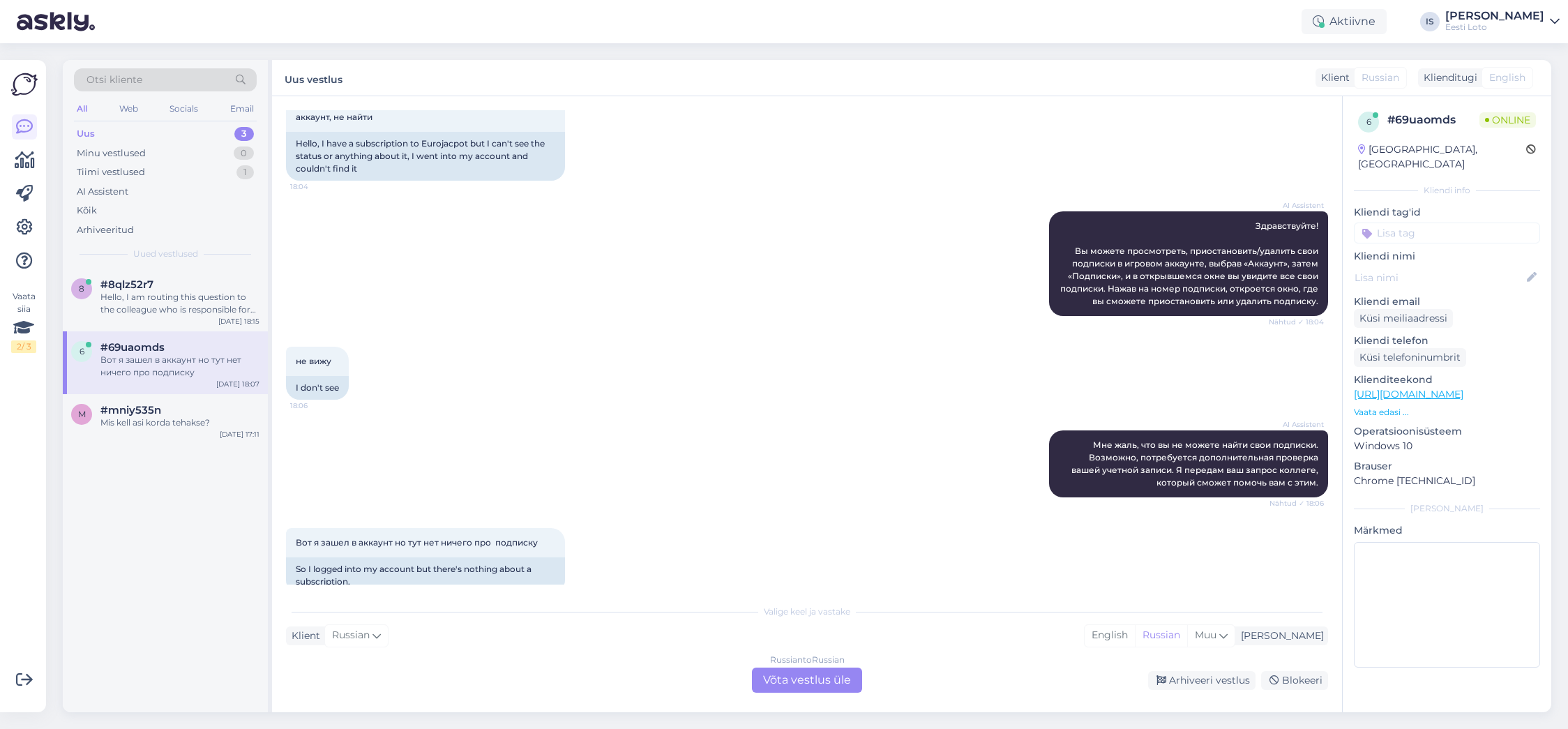
scroll to position [98, 0]
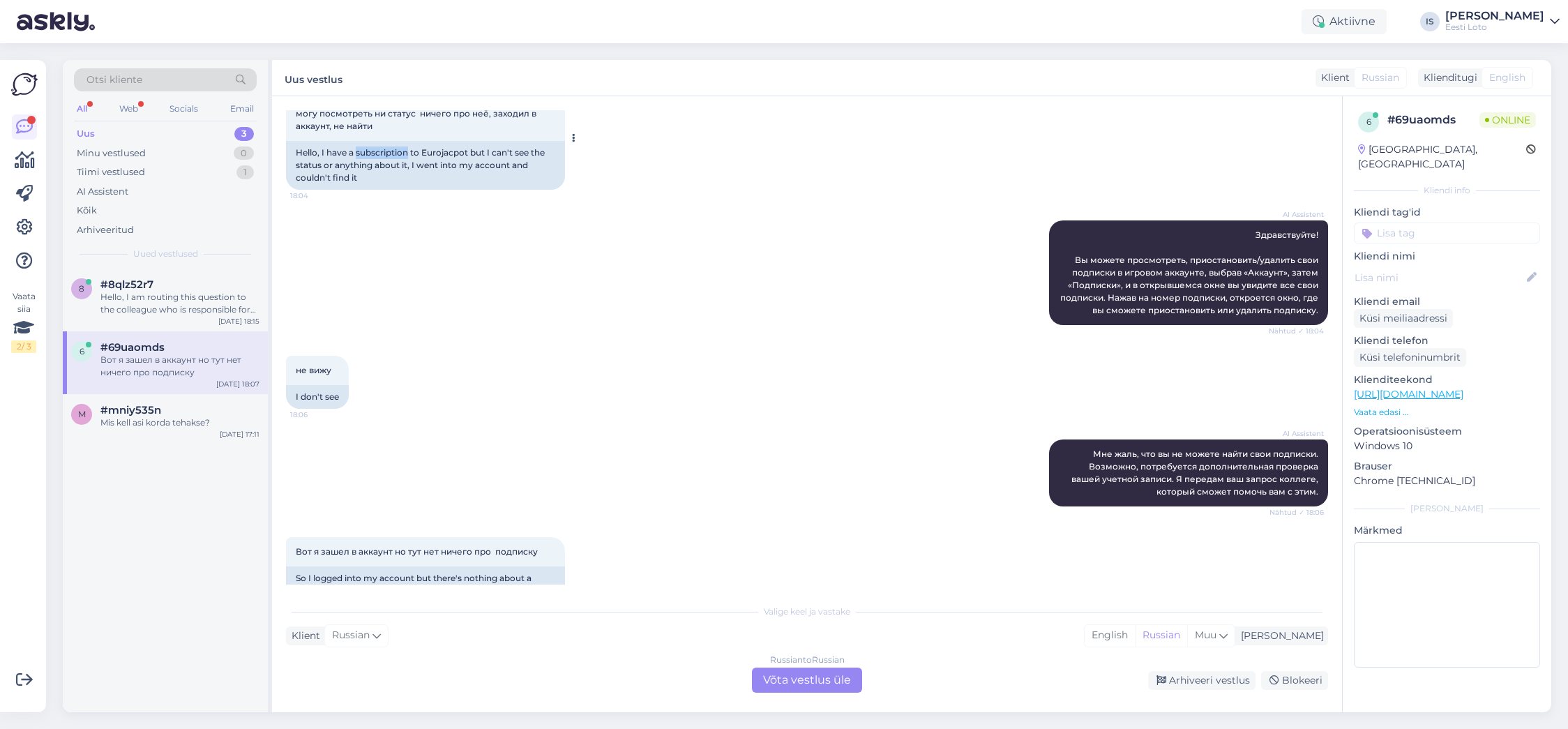
drag, startPoint x: 355, startPoint y: 153, endPoint x: 411, endPoint y: 155, distance: 56.0
click at [411, 155] on div "Hello, I have a subscription to Eurojacpot but I can't see the status or anythi…" at bounding box center [425, 165] width 279 height 48
copy div "subscription"
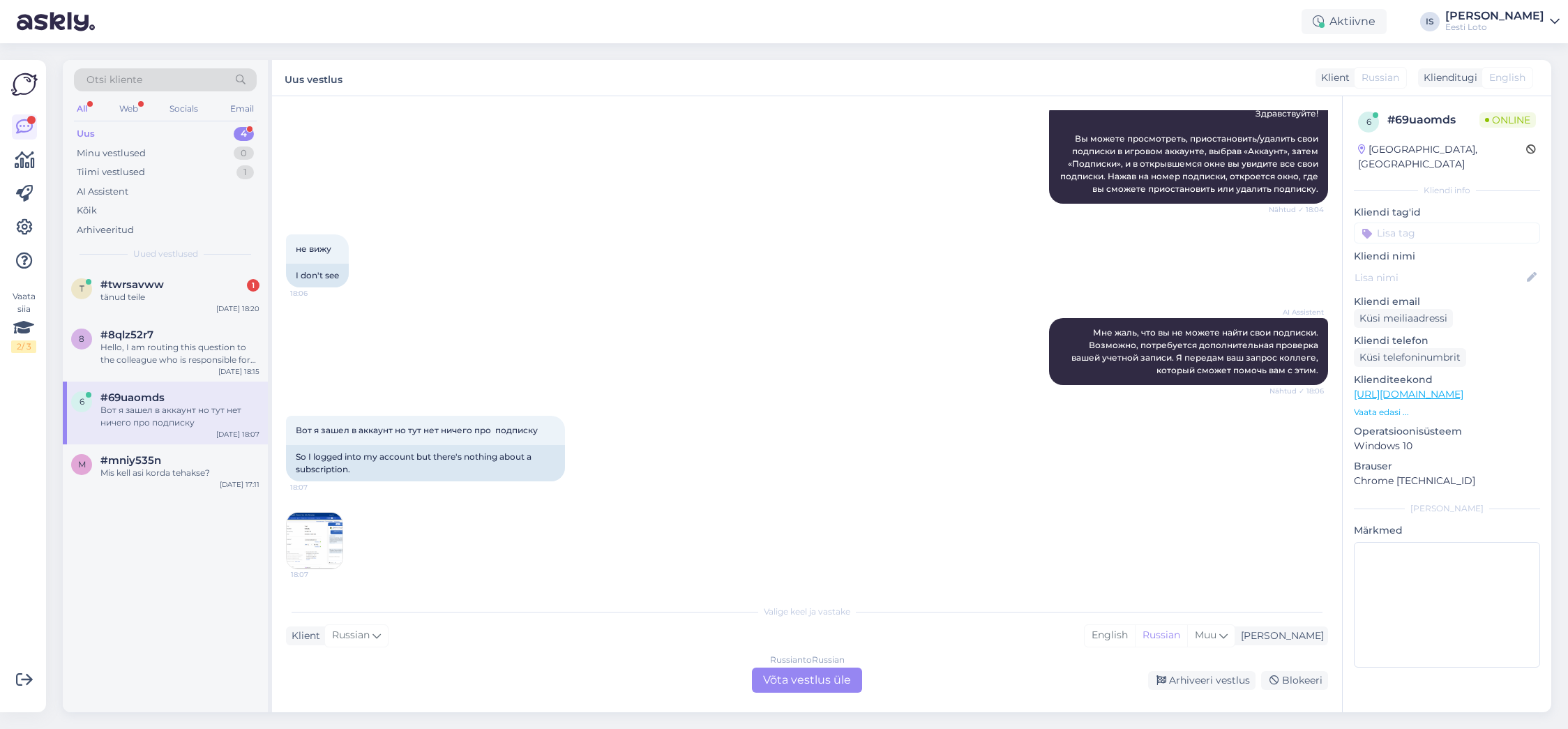
scroll to position [212, 0]
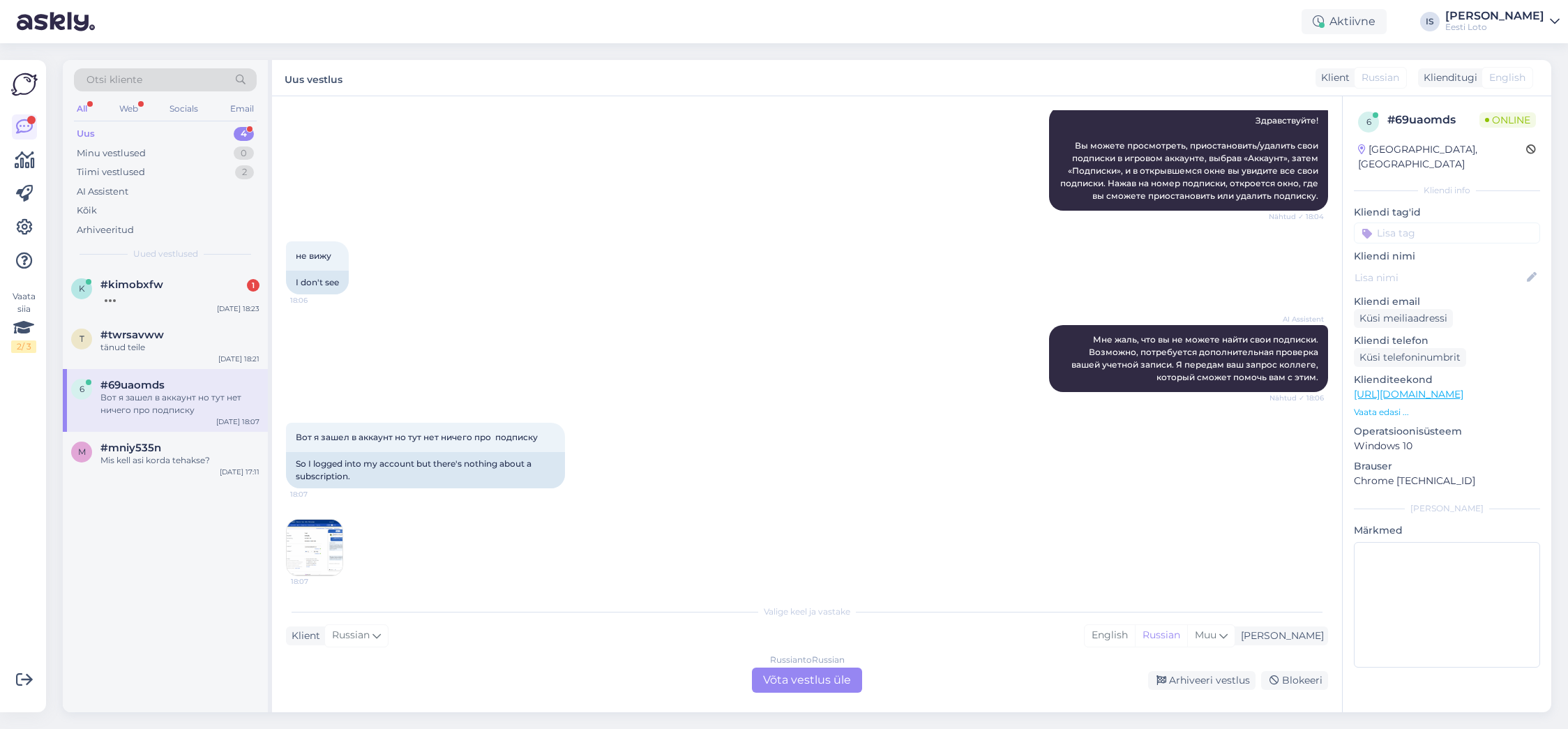
click at [1503, 78] on span "English" at bounding box center [1507, 77] width 37 height 15
click at [829, 679] on div "Russian to Russian Võta vestlus üle" at bounding box center [807, 679] width 111 height 25
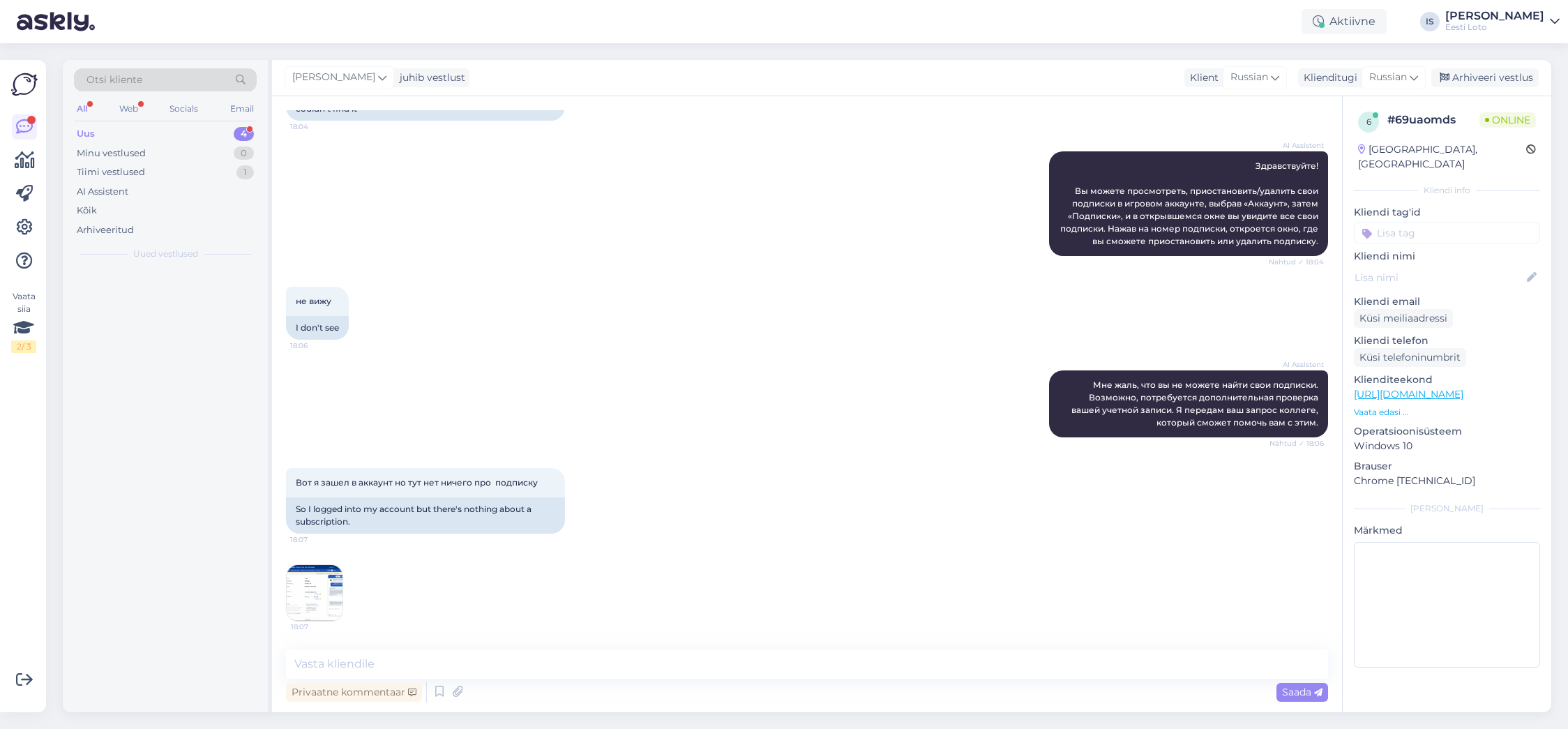
scroll to position [167, 0]
click at [460, 693] on icon at bounding box center [458, 692] width 20 height 21
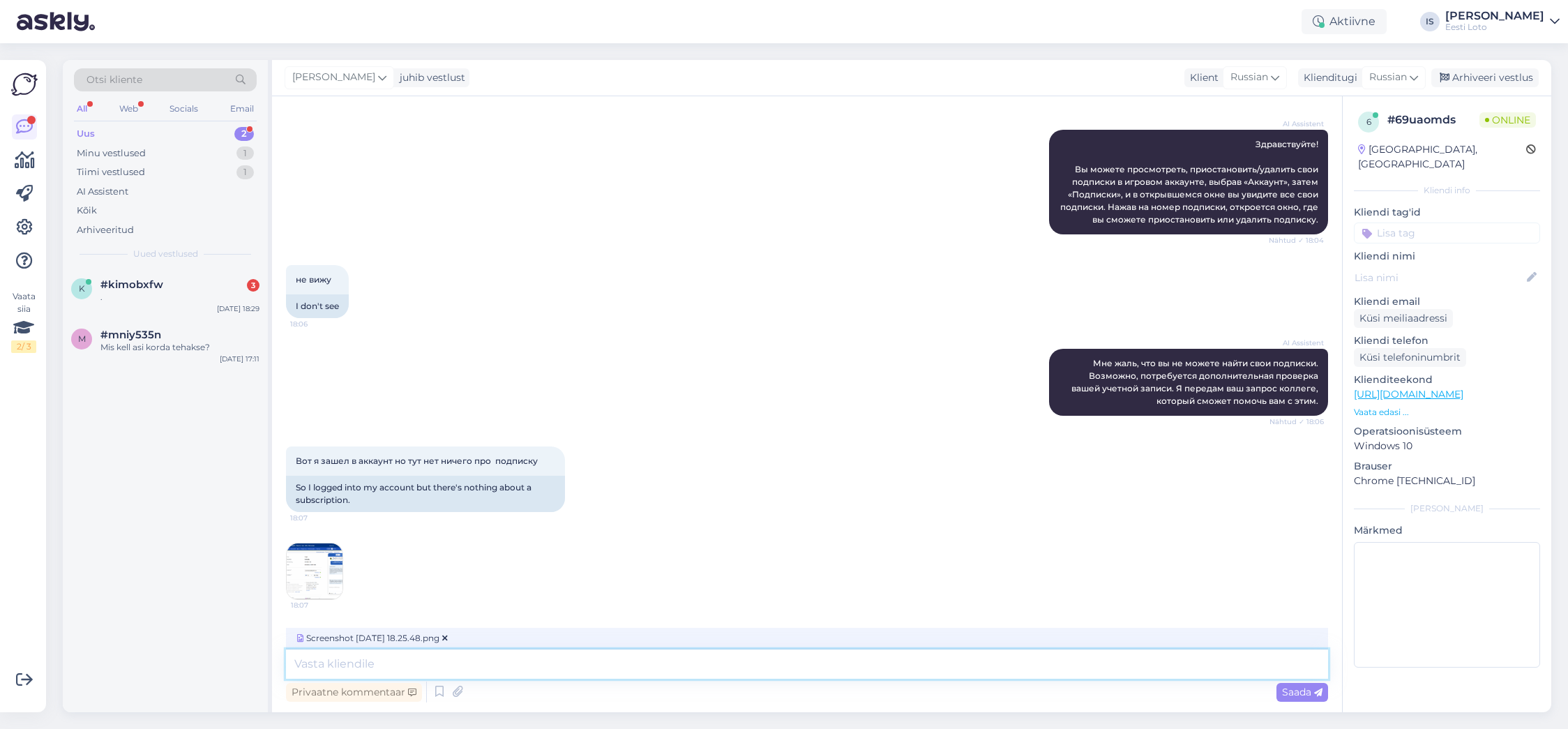
click at [549, 665] on textarea at bounding box center [807, 664] width 1042 height 30
click at [423, 664] on textarea at bounding box center [807, 664] width 1042 height 30
type textarea "siit leiate püsitellimused"
click at [534, 588] on div "Вот я зашел в аккаунт но тут нет ничего про подписку 18:07 So I logged into my …" at bounding box center [807, 523] width 1042 height 184
click at [354, 638] on span "Screenshot 2025-08-15 at 18.25.48.png" at bounding box center [372, 637] width 156 height 13
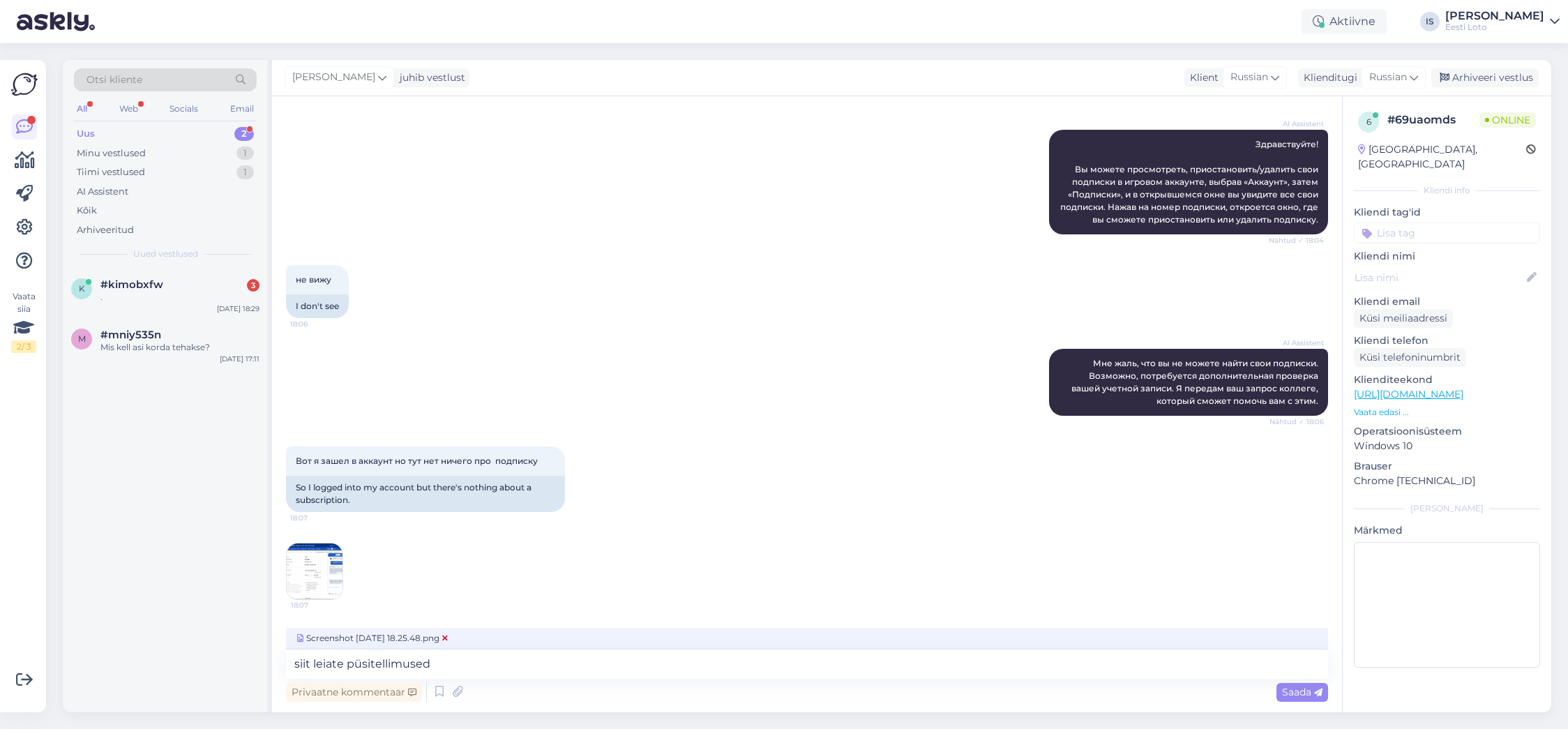
scroll to position [167, 0]
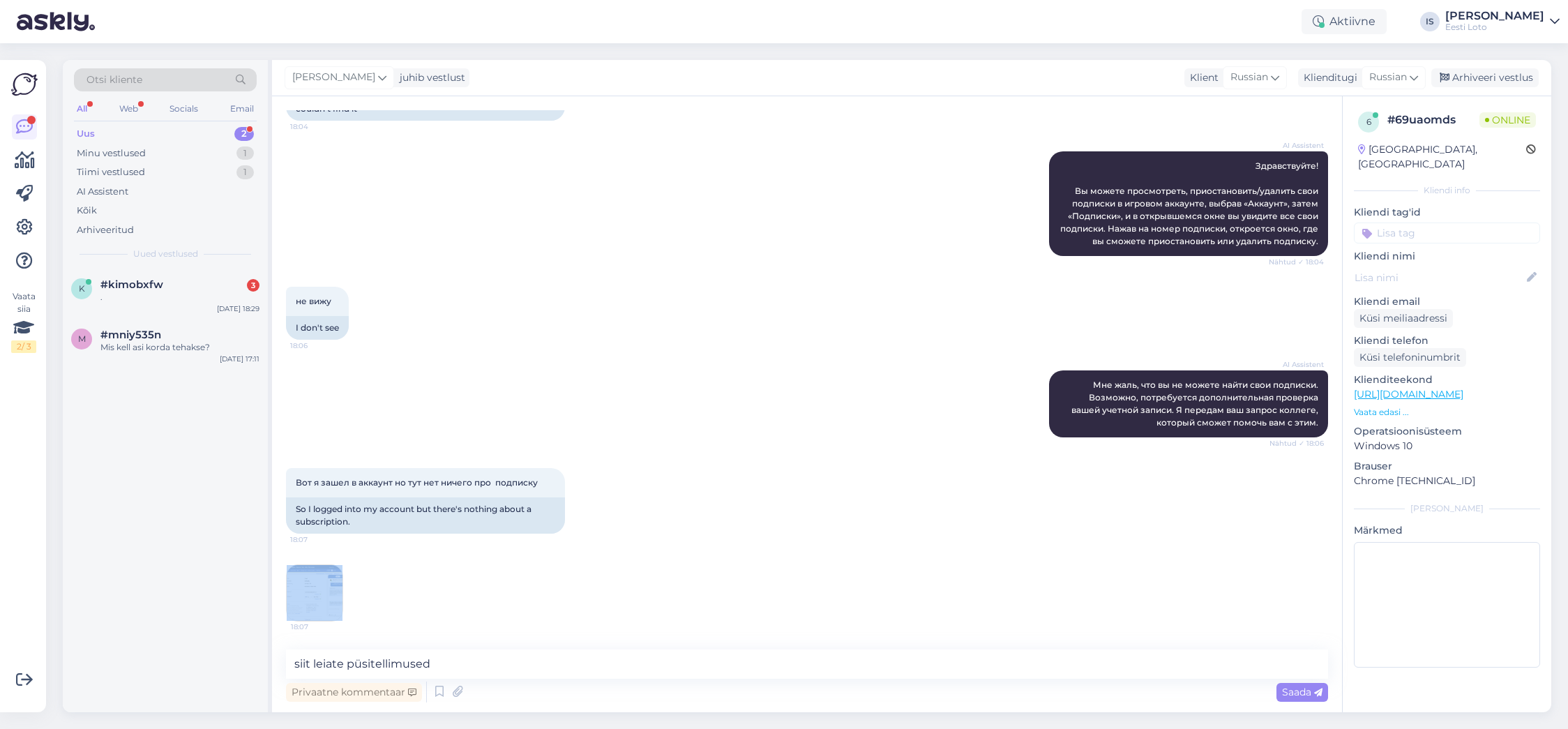
click at [354, 638] on div "Vestlus algas Aug 15 2025 Здравствуйте, у меня подписка стоит на Eurojacpot но …" at bounding box center [807, 404] width 1070 height 616
click at [533, 566] on div "Вот я зашел в аккаунт но тут нет ничего про подписку 18:07 So I logged into my …" at bounding box center [807, 545] width 1042 height 184
click at [459, 689] on icon at bounding box center [458, 692] width 20 height 21
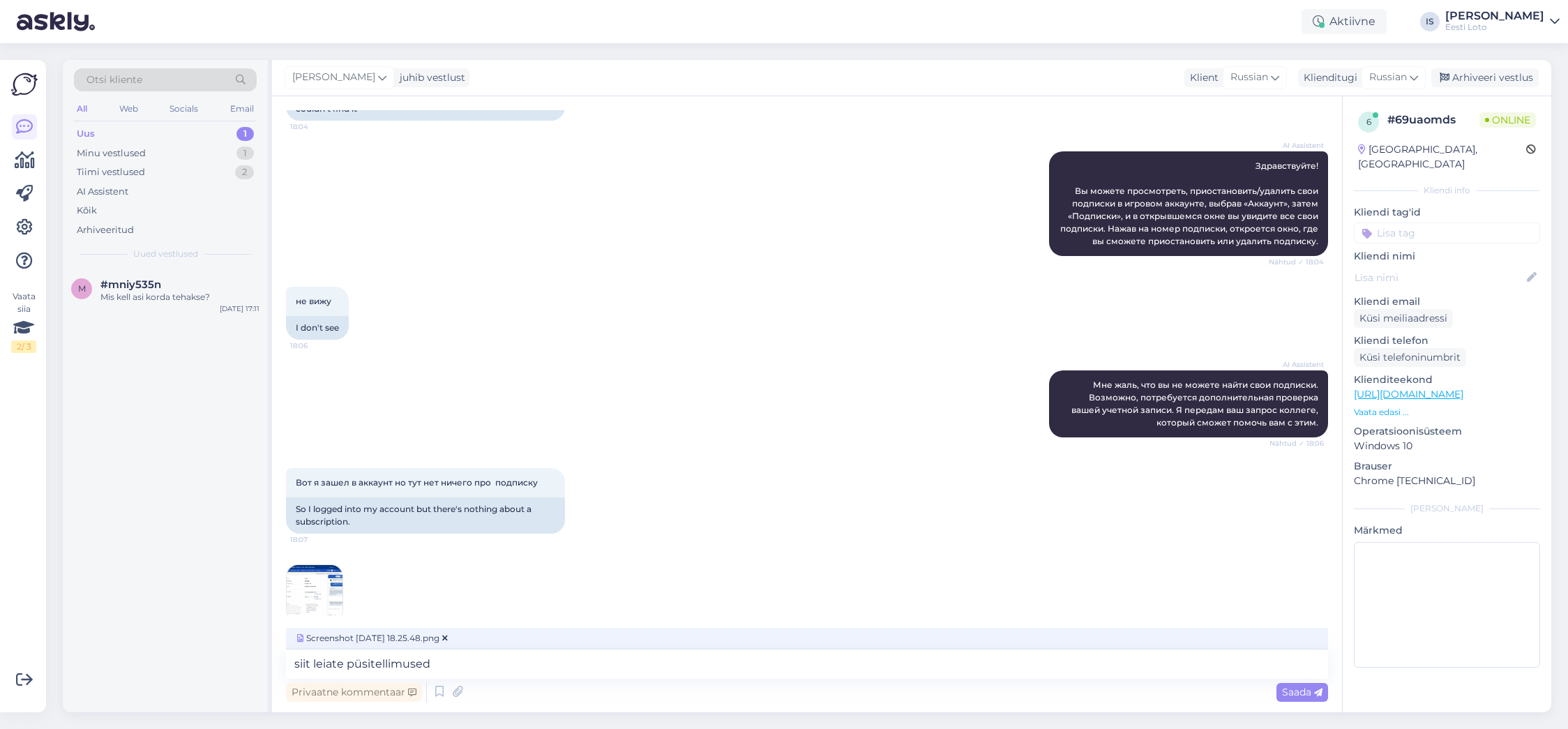
scroll to position [188, 0]
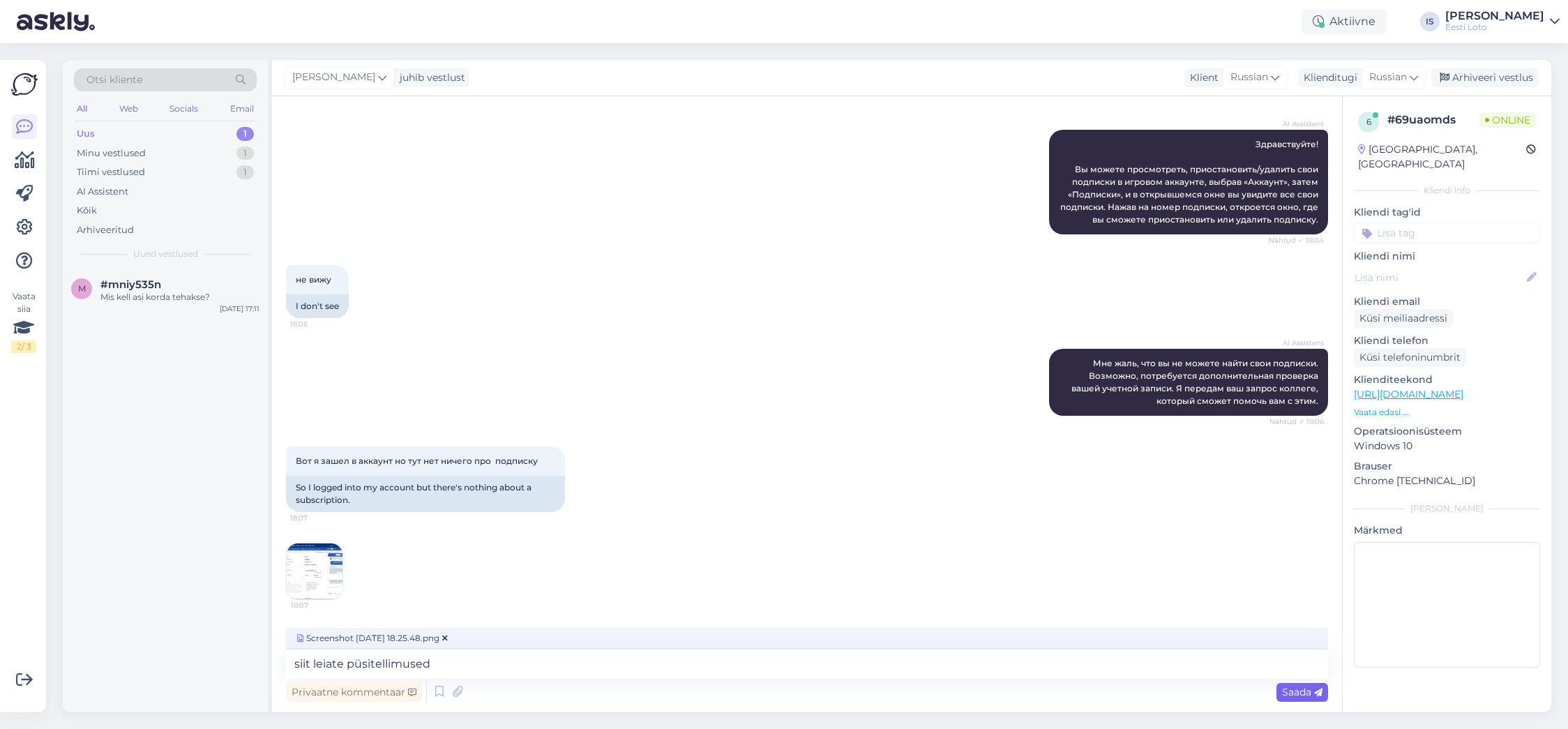
click at [1310, 692] on span "Saada" at bounding box center [1302, 692] width 40 height 13
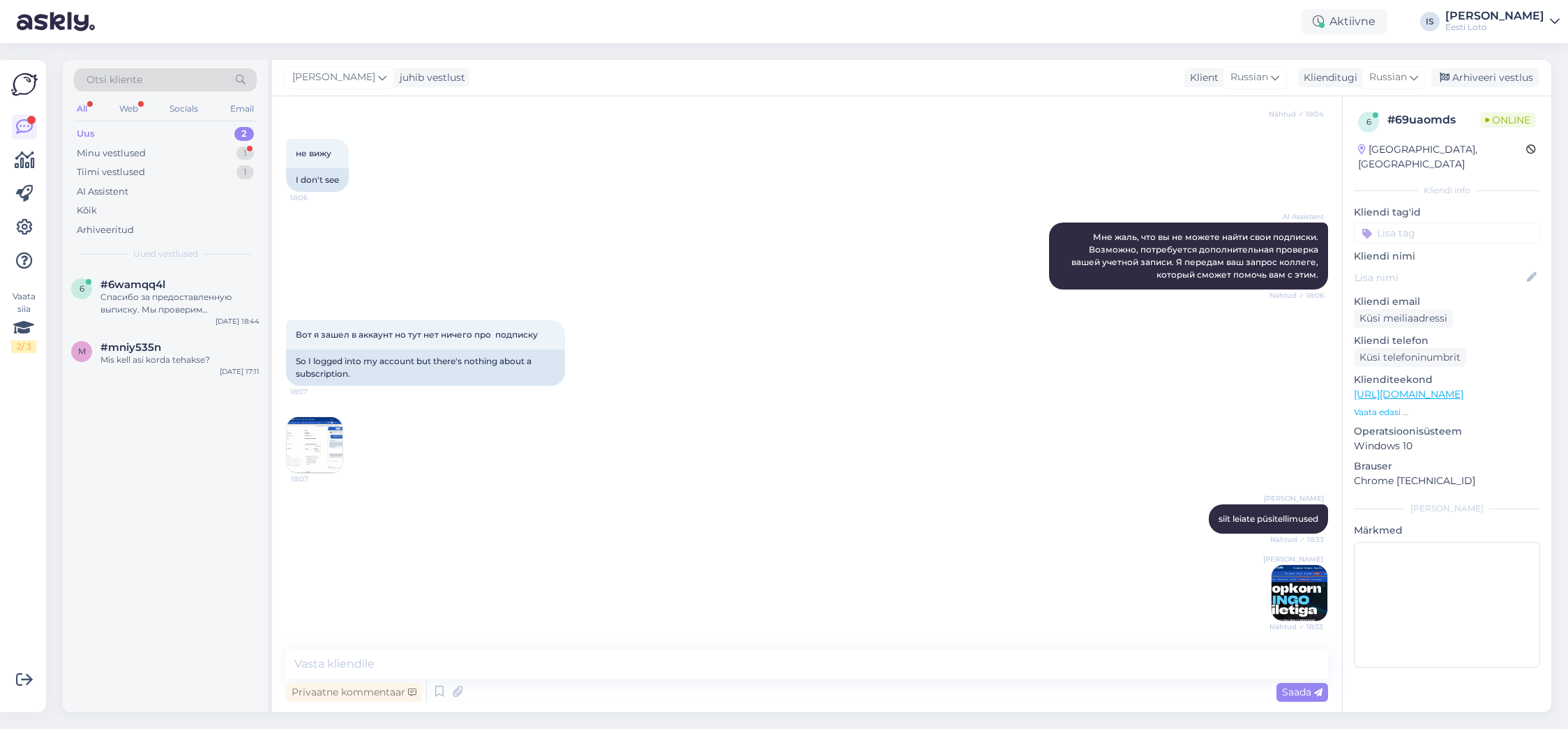
scroll to position [375, 0]
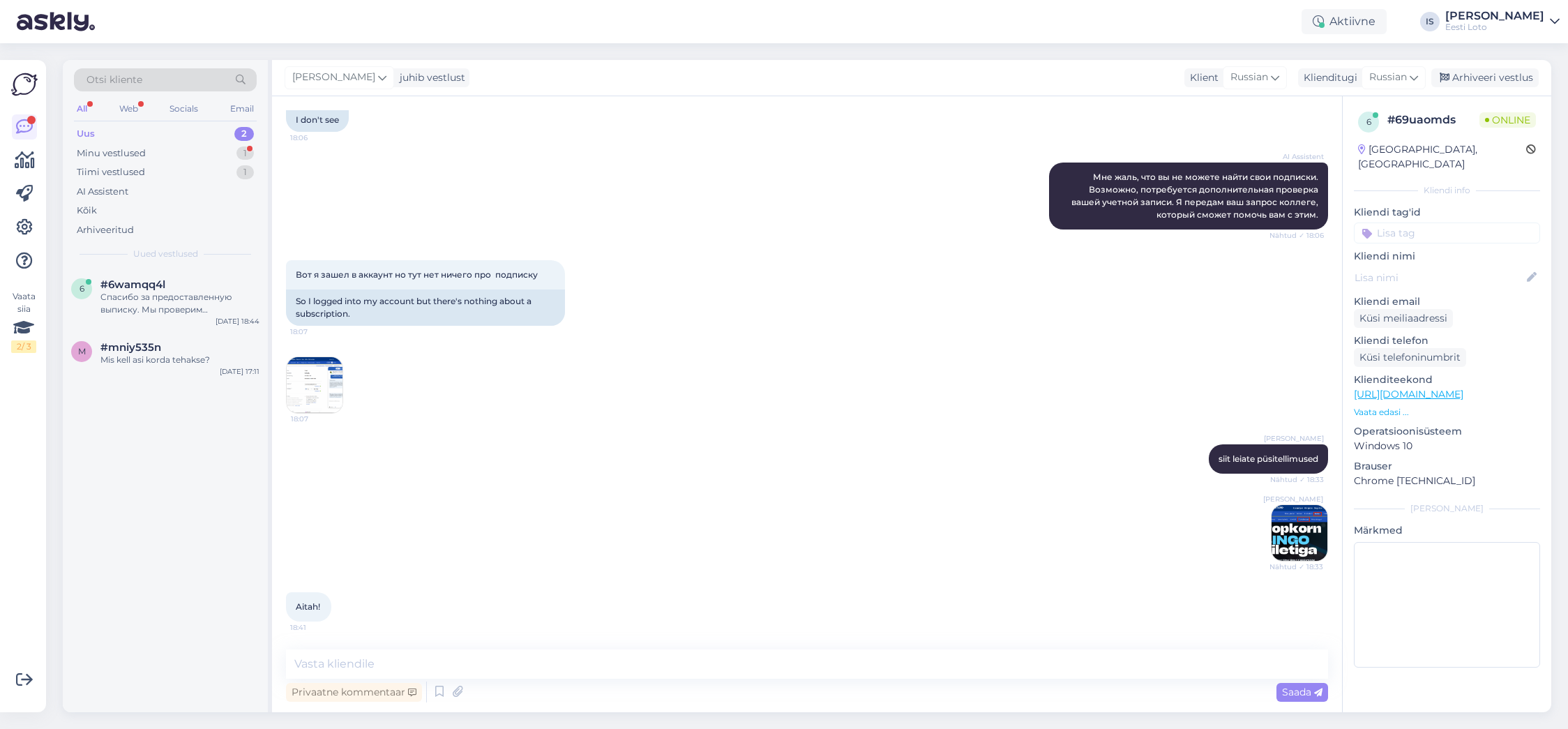
click at [1435, 222] on input at bounding box center [1447, 232] width 187 height 21
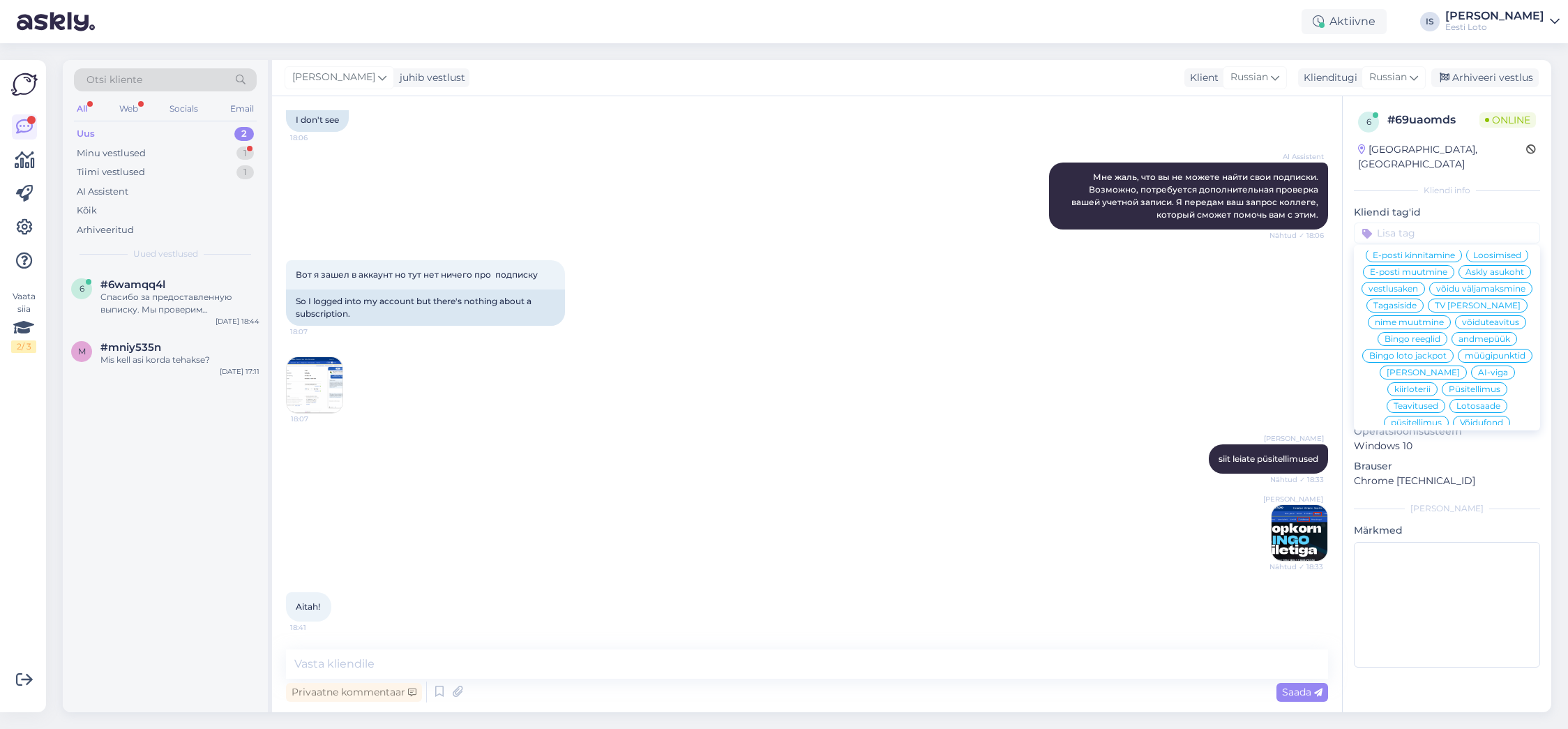
scroll to position [55, 0]
click at [1449, 378] on span "Püsitellimus" at bounding box center [1474, 382] width 51 height 8
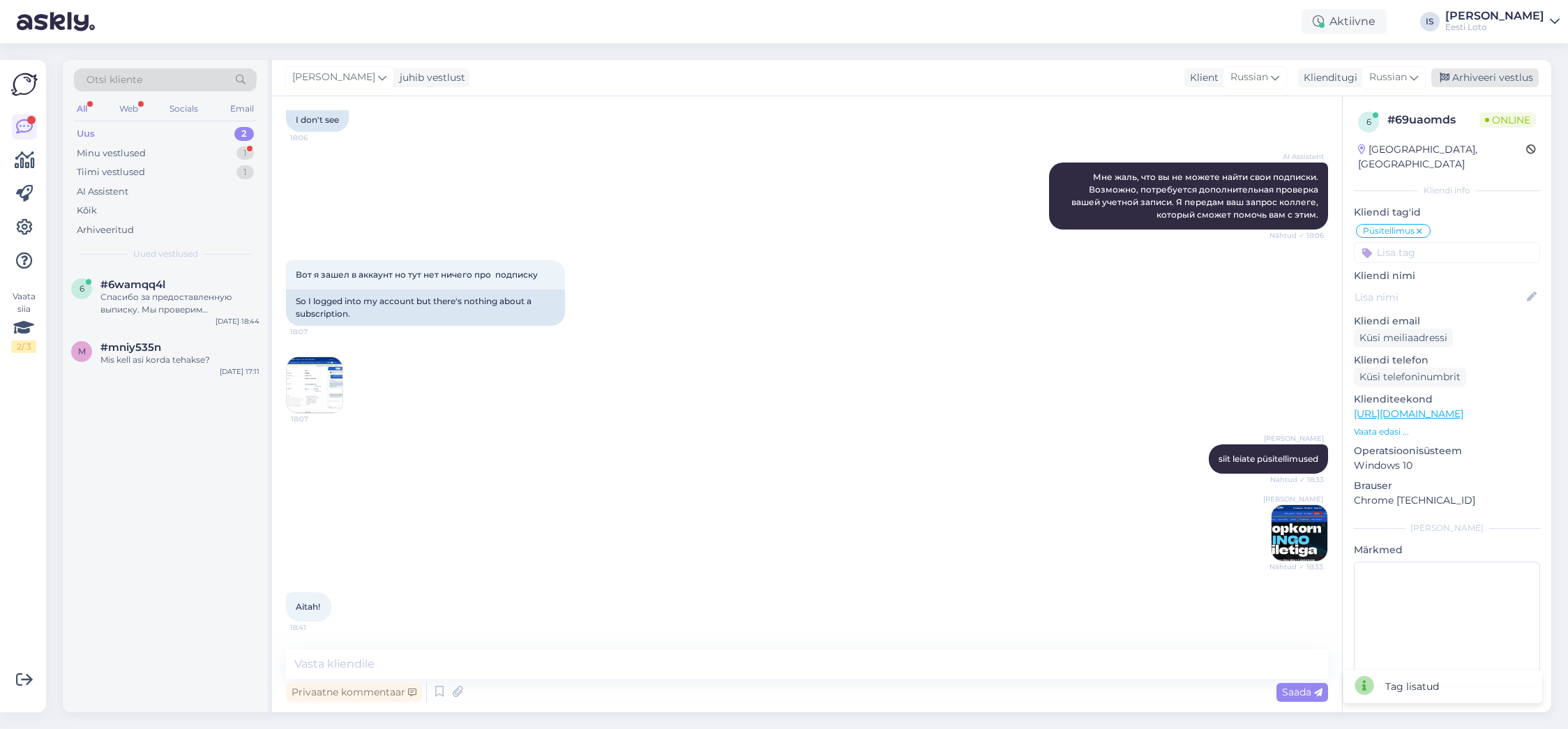
click at [1498, 74] on div "Arhiveeri vestlus" at bounding box center [1484, 77] width 108 height 19
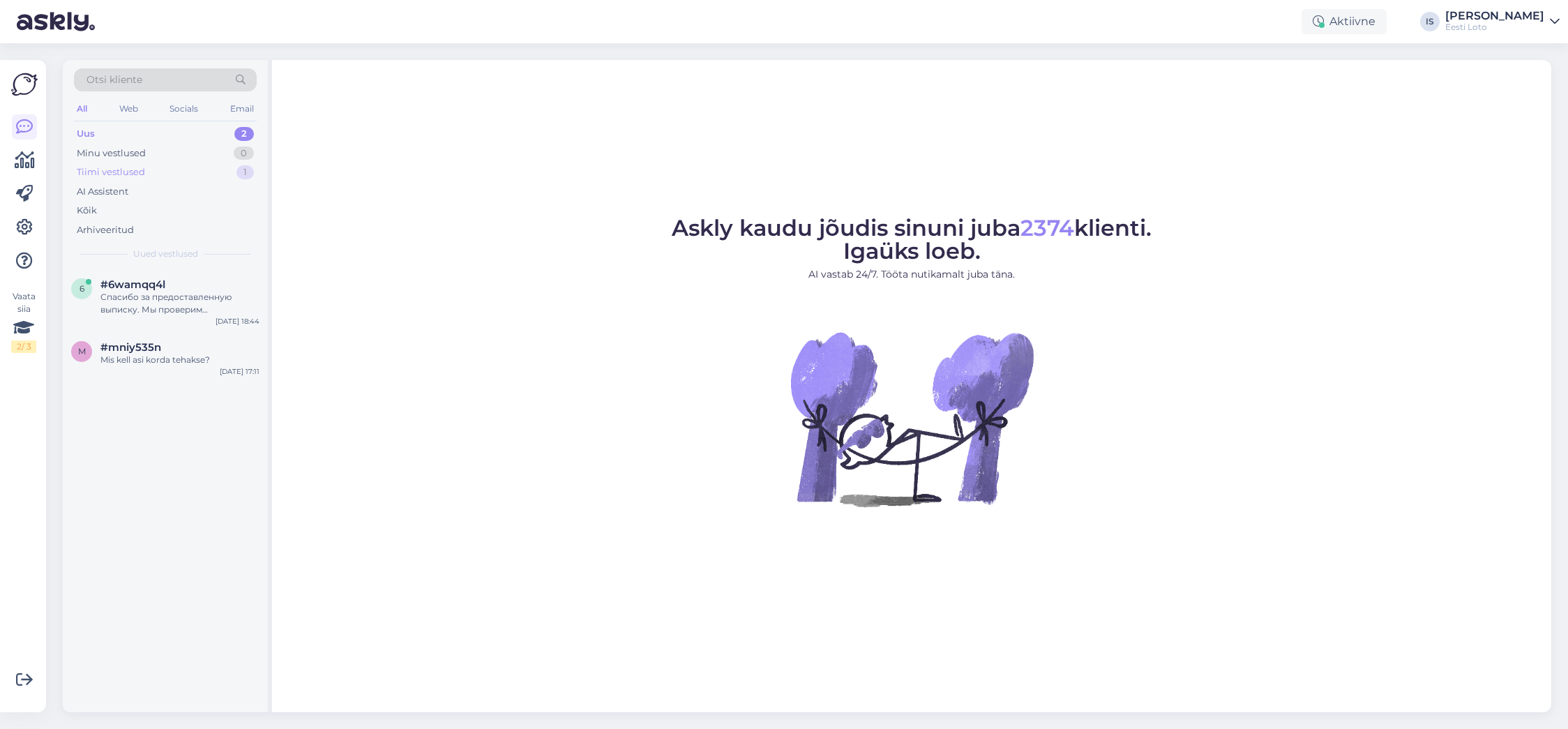
click at [242, 173] on div "1" at bounding box center [246, 173] width 18 height 14
click at [147, 134] on div "Uus 2" at bounding box center [165, 134] width 183 height 20
click at [87, 134] on div "Uus" at bounding box center [86, 134] width 18 height 14
click at [172, 297] on div "Спасибо за предоставленную выписку. Мы проверим информацию и свяжемся с вами по…" at bounding box center [180, 303] width 159 height 25
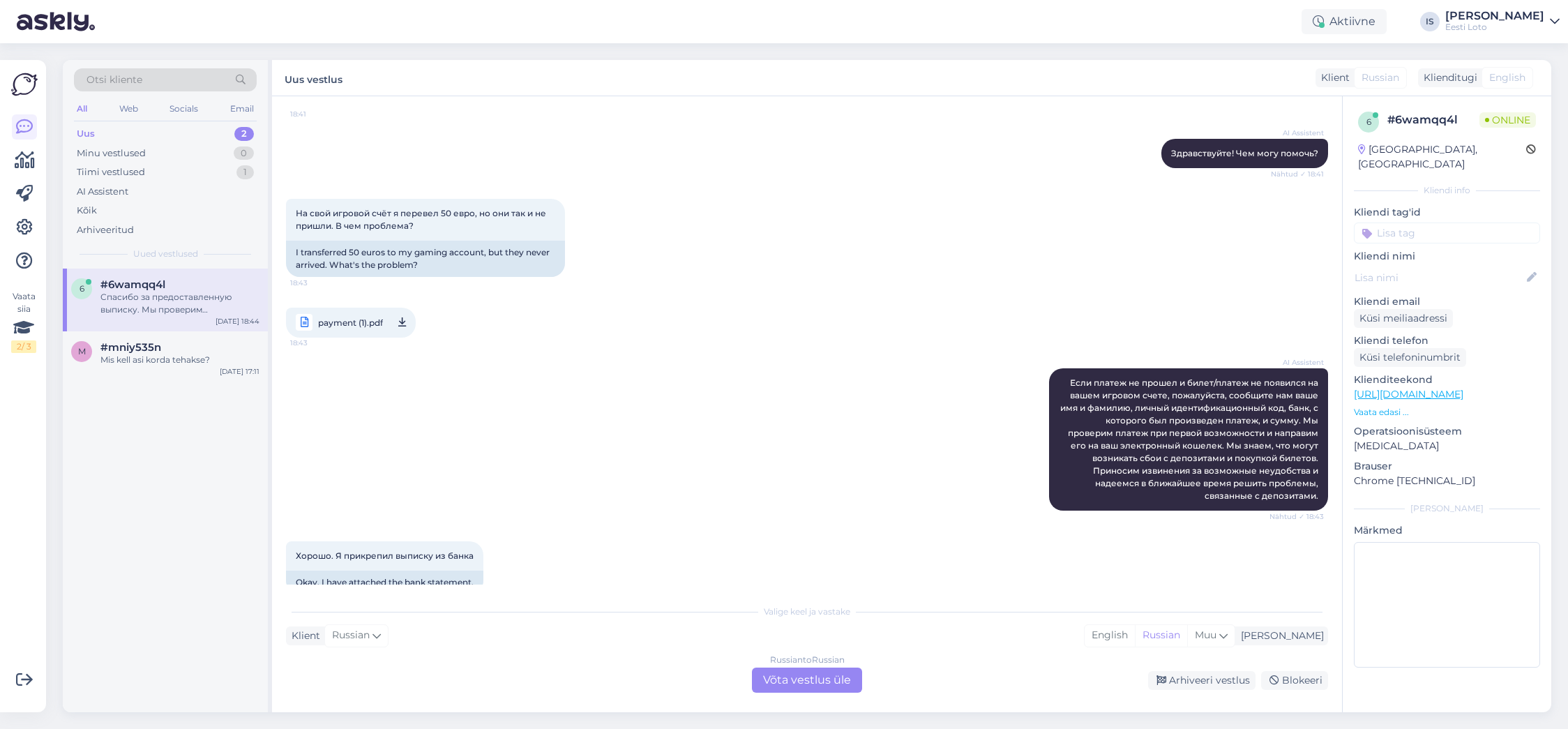
scroll to position [239, 0]
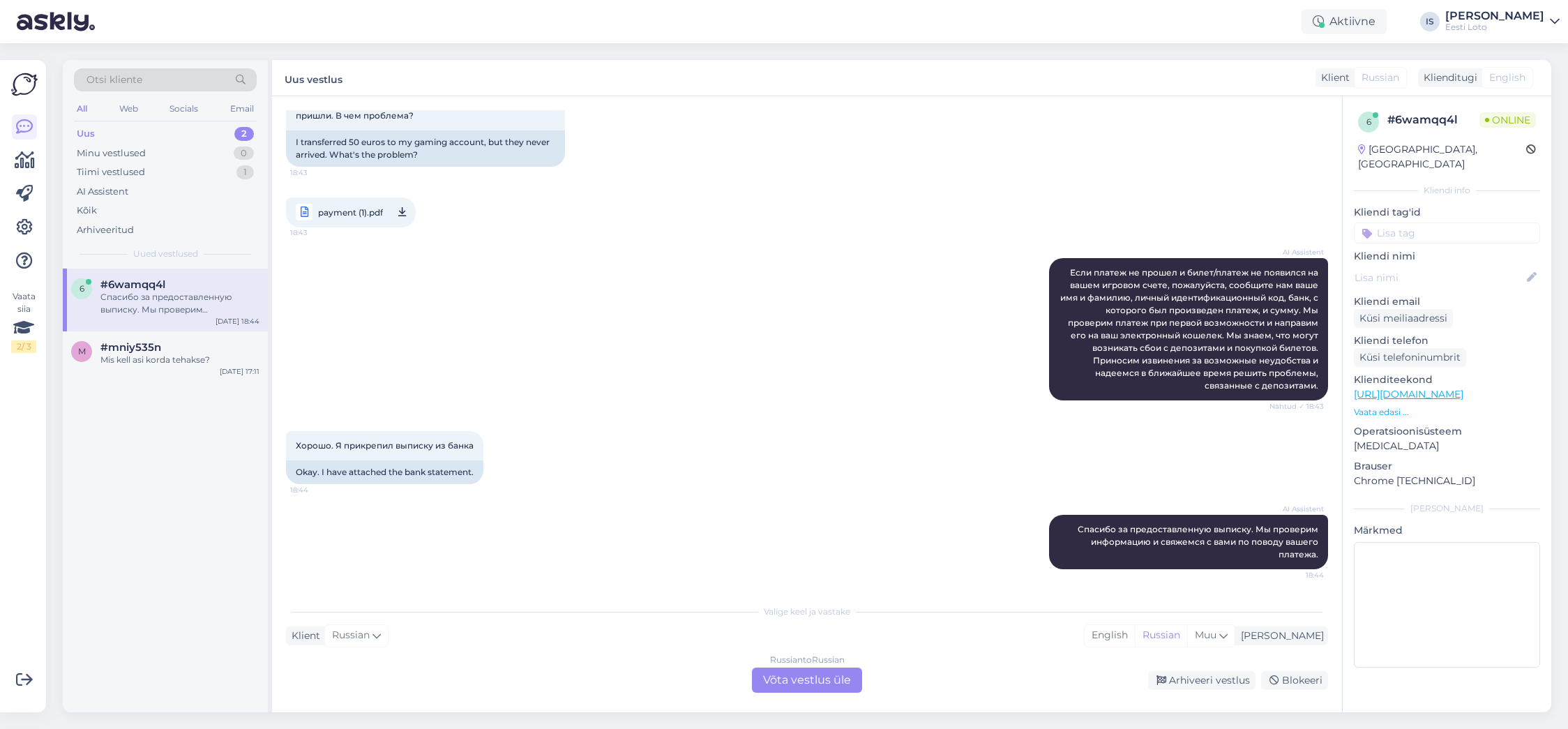
click at [132, 132] on div "Uus 2" at bounding box center [165, 134] width 183 height 20
click at [159, 284] on span "#6wamqq4l" at bounding box center [133, 284] width 65 height 13
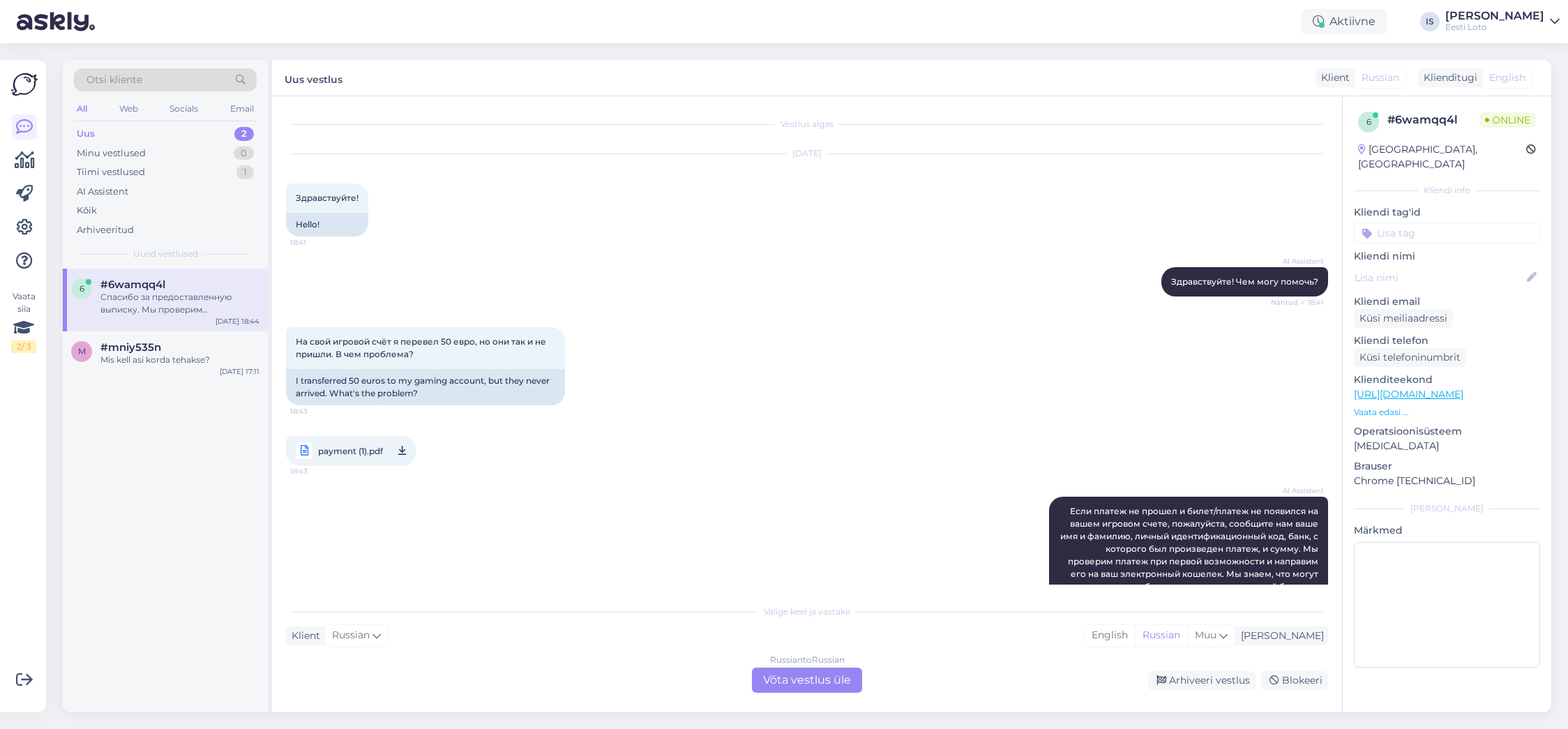
scroll to position [1, 0]
click at [355, 453] on span "payment (1).pdf" at bounding box center [350, 450] width 65 height 18
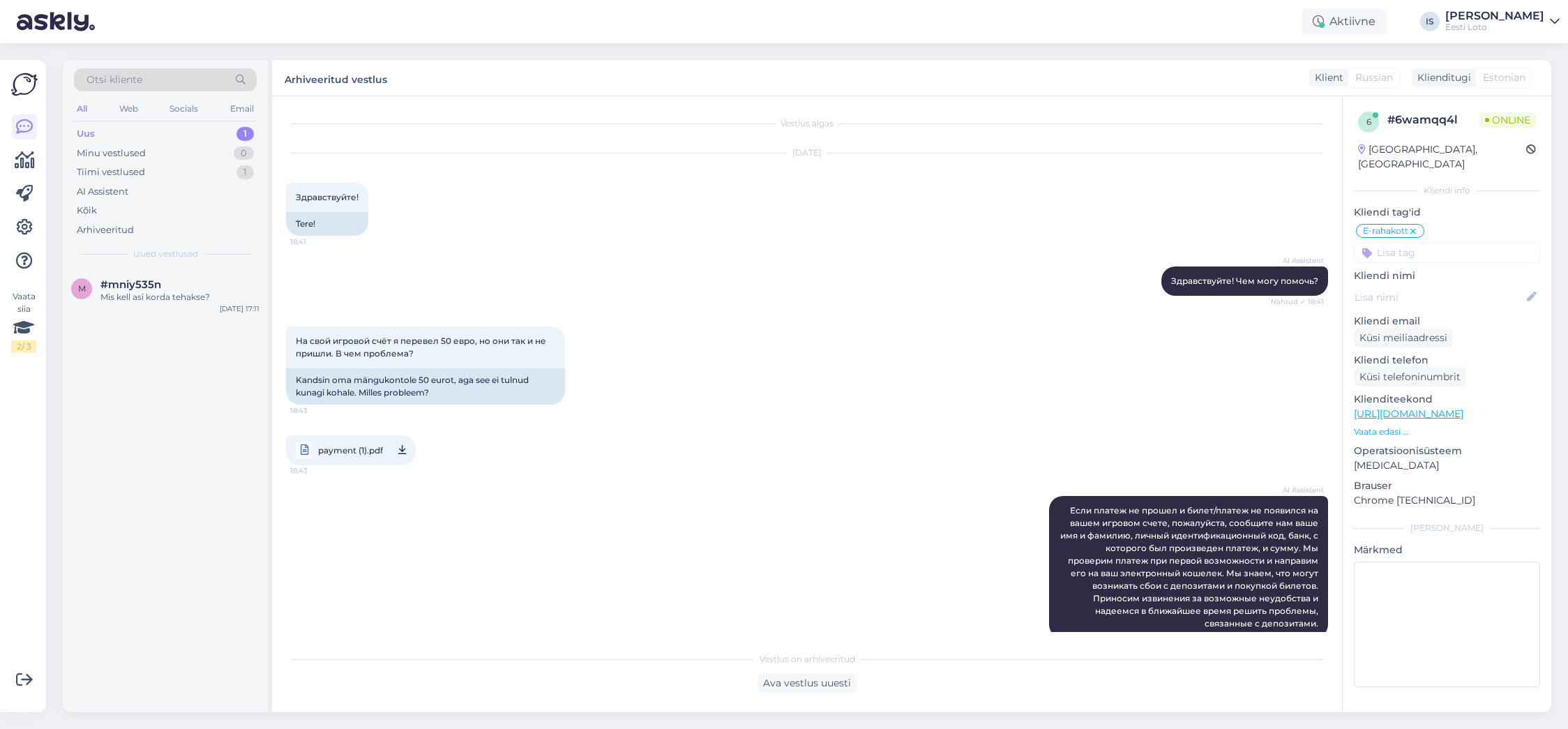
scroll to position [338, 0]
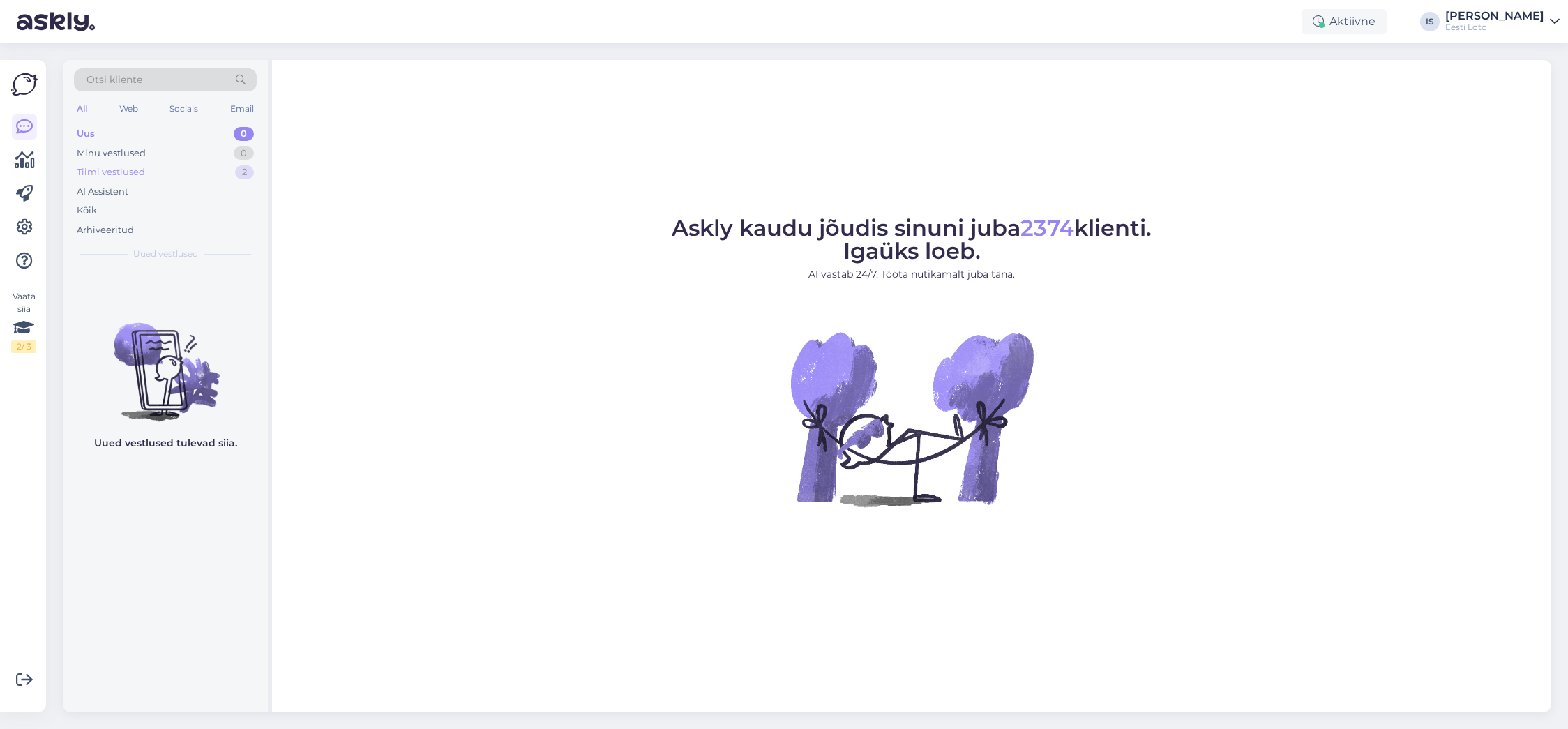
click at [137, 170] on div "Tiimi vestlused" at bounding box center [111, 173] width 68 height 14
